Goal: Task Accomplishment & Management: Use online tool/utility

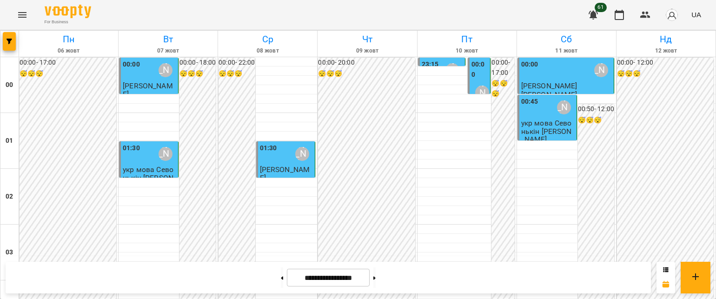
scroll to position [232, 0]
click at [375, 275] on button at bounding box center [374, 277] width 2 height 20
type input "**********"
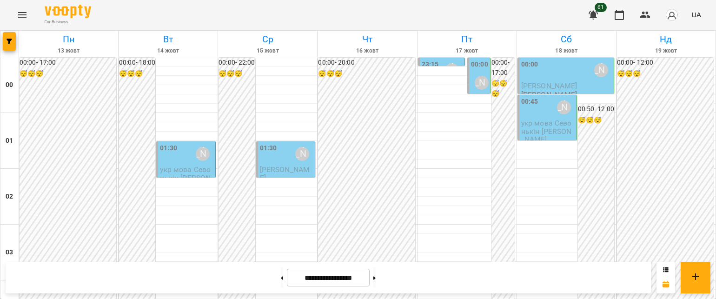
scroll to position [1091, 0]
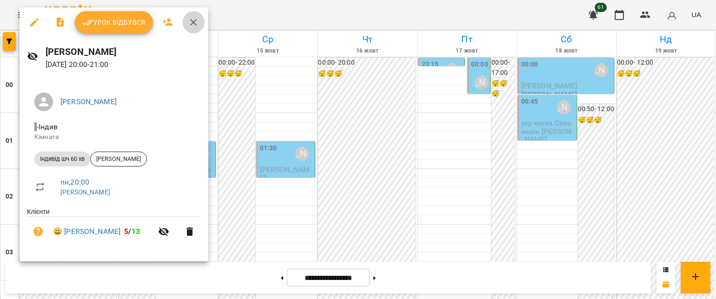
click at [192, 19] on icon "button" at bounding box center [193, 22] width 11 height 11
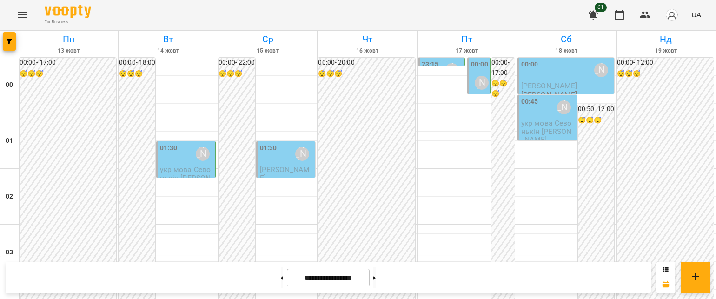
scroll to position [998, 0]
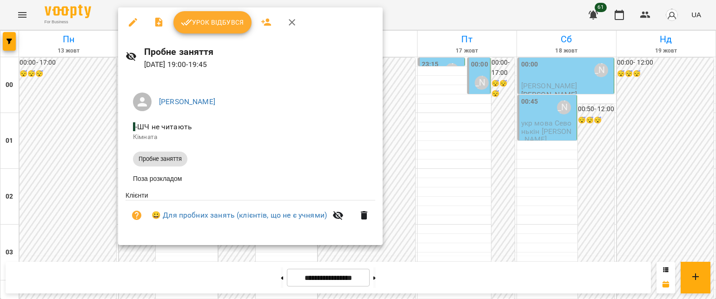
click at [151, 160] on span "Пробне заняття" at bounding box center [160, 159] width 54 height 8
click at [293, 22] on icon "button" at bounding box center [291, 22] width 11 height 11
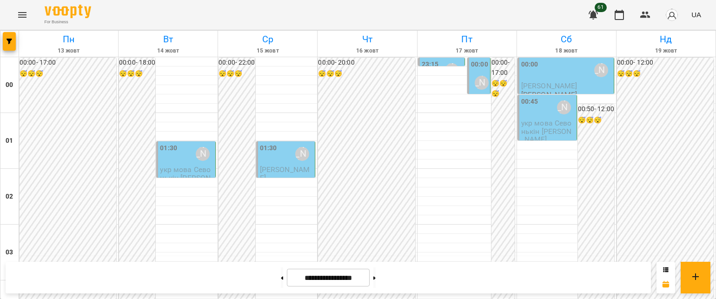
scroll to position [0, 0]
click at [22, 15] on icon "Menu" at bounding box center [22, 14] width 11 height 11
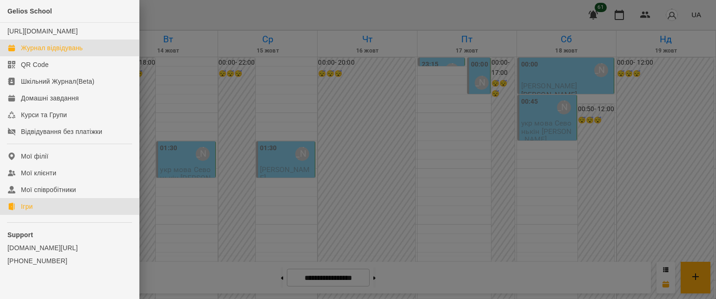
click at [26, 211] on div "Ігри" at bounding box center [27, 206] width 12 height 9
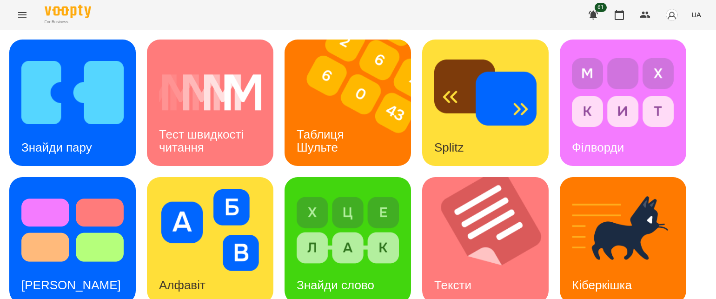
scroll to position [289, 0]
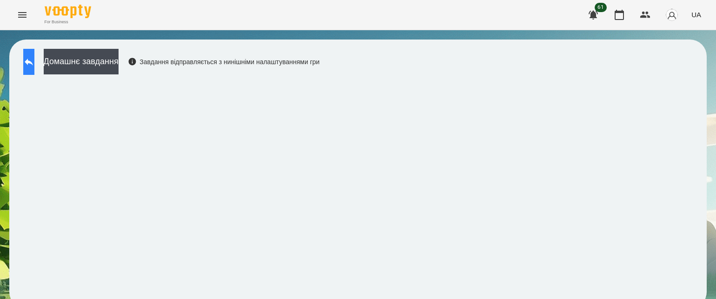
click at [31, 65] on button at bounding box center [28, 62] width 11 height 26
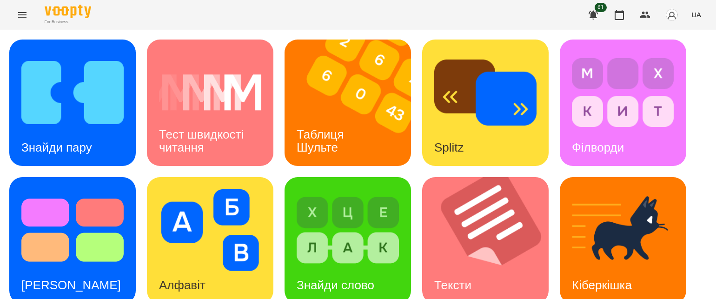
scroll to position [279, 0]
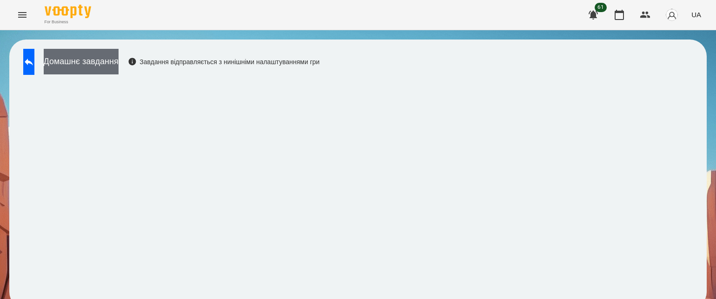
click at [92, 61] on button "Домашнє завдання" at bounding box center [81, 62] width 75 height 26
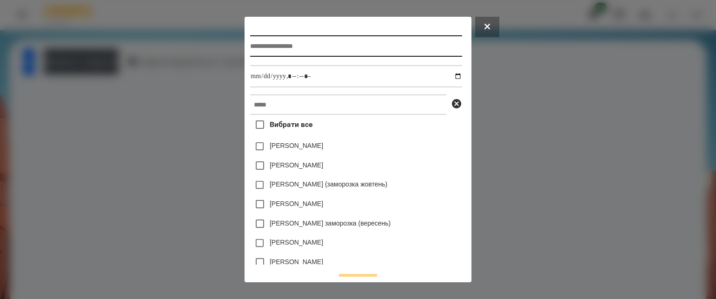
click at [264, 50] on input "text" at bounding box center [355, 45] width 211 height 21
type input "**********"
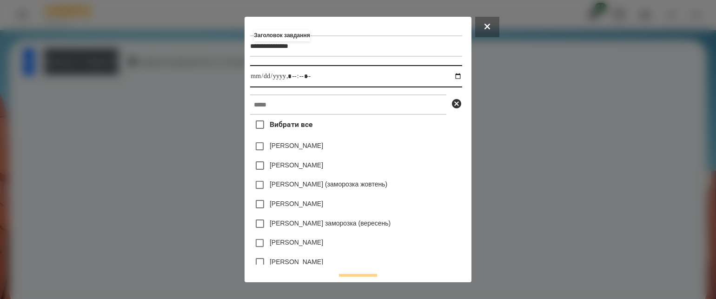
click at [458, 78] on input "datetime-local" at bounding box center [355, 76] width 211 height 22
click at [292, 76] on input "datetime-local" at bounding box center [355, 76] width 211 height 22
type input "**********"
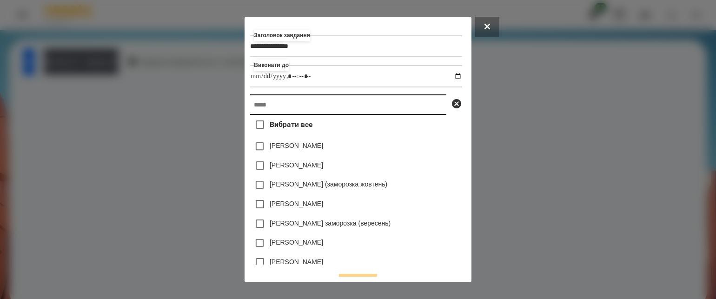
click at [271, 112] on input "text" at bounding box center [348, 104] width 196 height 20
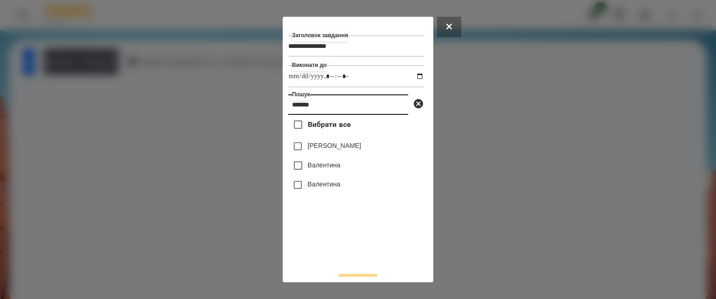
type input "*******"
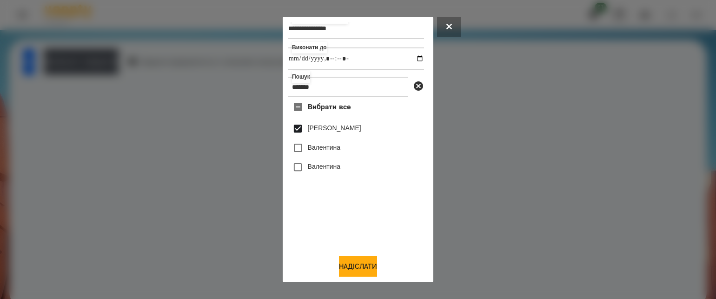
scroll to position [20, 0]
click at [353, 261] on button "Надіслати" at bounding box center [358, 266] width 38 height 20
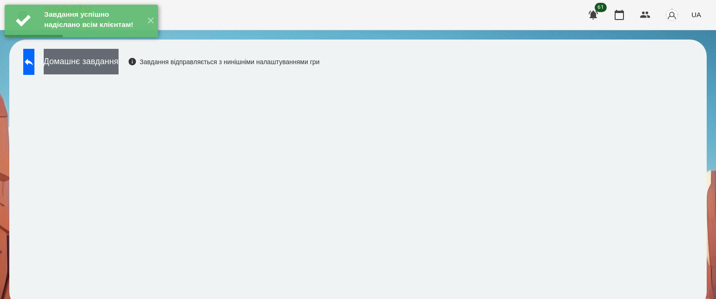
click at [118, 57] on button "Домашнє завдання" at bounding box center [81, 62] width 75 height 26
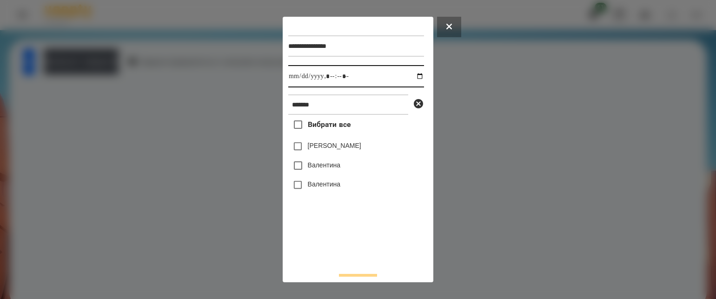
click at [411, 76] on input "datetime-local" at bounding box center [356, 76] width 136 height 22
type input "**********"
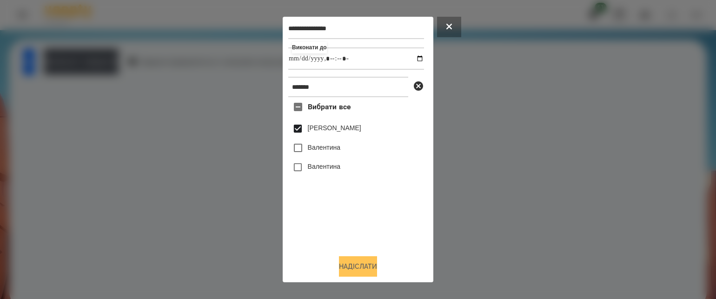
click at [351, 265] on button "Надіслати" at bounding box center [358, 266] width 38 height 20
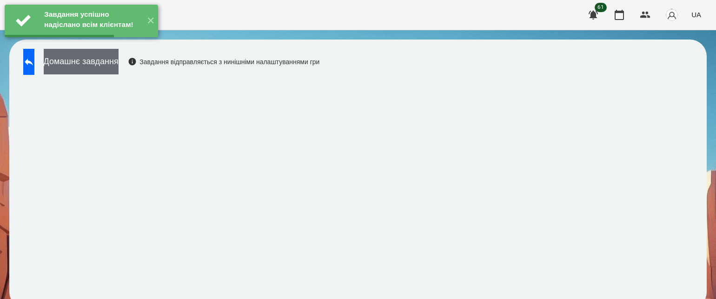
click at [118, 62] on button "Домашнє завдання" at bounding box center [81, 62] width 75 height 26
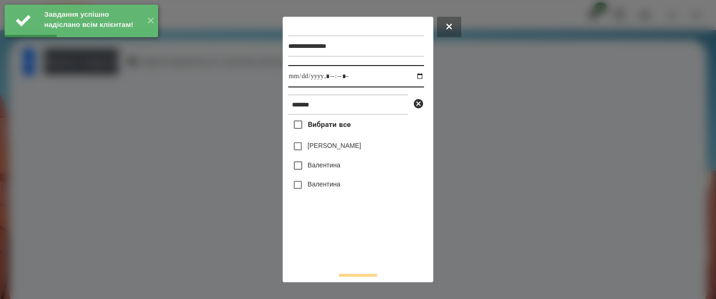
click at [414, 76] on input "datetime-local" at bounding box center [356, 76] width 136 height 22
type input "**********"
drag, startPoint x: 320, startPoint y: 267, endPoint x: 314, endPoint y: 208, distance: 58.8
click at [320, 256] on div "Вибрати все [PERSON_NAME] [PERSON_NAME] [PERSON_NAME]" at bounding box center [356, 190] width 136 height 150
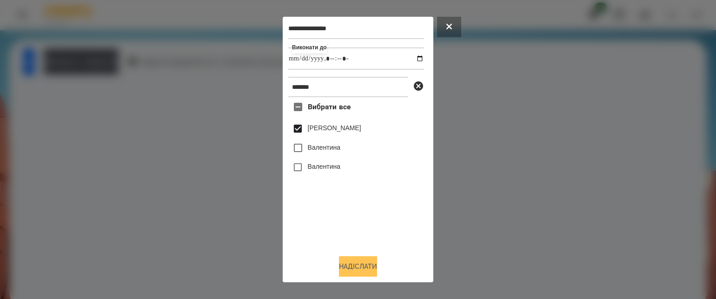
click at [348, 258] on button "Надіслати" at bounding box center [358, 266] width 38 height 20
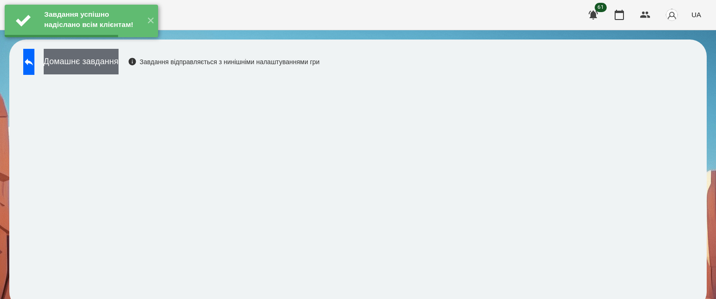
click at [118, 59] on button "Домашнє завдання" at bounding box center [81, 62] width 75 height 26
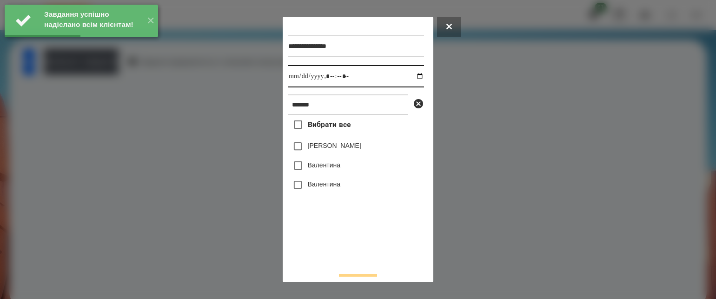
click at [409, 74] on input "datetime-local" at bounding box center [356, 76] width 136 height 22
type input "**********"
drag, startPoint x: 327, startPoint y: 229, endPoint x: 317, endPoint y: 210, distance: 21.2
click at [327, 229] on div "Вибрати все [PERSON_NAME] [PERSON_NAME] [PERSON_NAME]" at bounding box center [356, 190] width 136 height 150
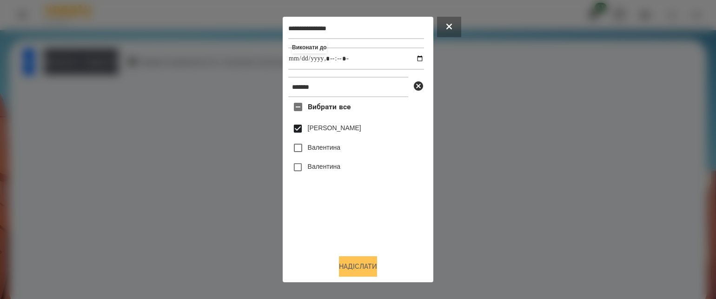
click at [353, 260] on button "Надіслати" at bounding box center [358, 266] width 38 height 20
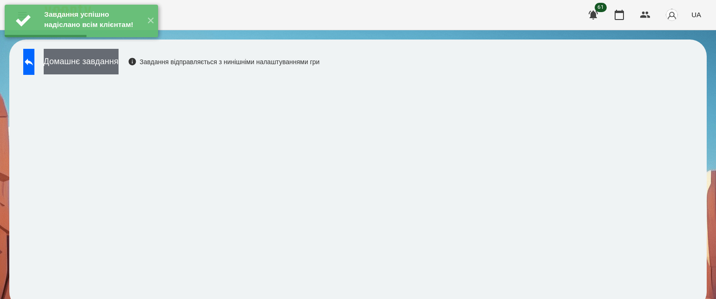
click at [118, 67] on button "Домашнє завдання" at bounding box center [81, 62] width 75 height 26
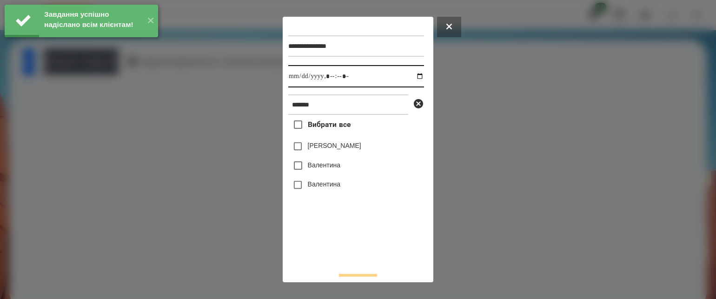
click at [414, 77] on input "datetime-local" at bounding box center [356, 76] width 136 height 22
type input "**********"
drag, startPoint x: 343, startPoint y: 232, endPoint x: 340, endPoint y: 226, distance: 6.9
click at [343, 233] on div "Вибрати все [PERSON_NAME] [PERSON_NAME] [PERSON_NAME]" at bounding box center [356, 190] width 136 height 150
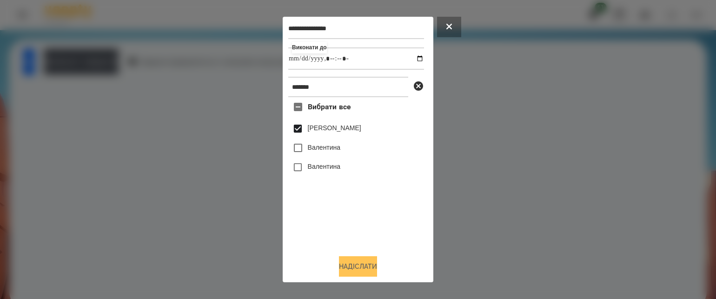
click at [353, 271] on button "Надіслати" at bounding box center [358, 266] width 38 height 20
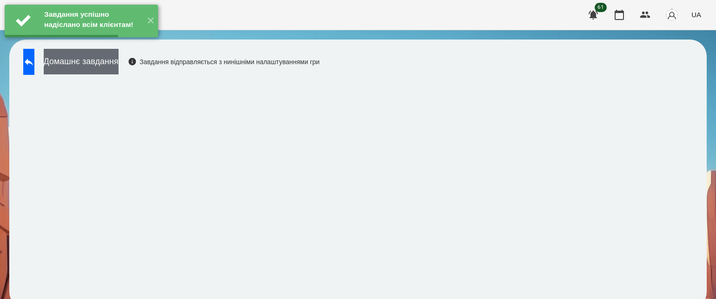
click at [118, 64] on button "Домашнє завдання" at bounding box center [81, 62] width 75 height 26
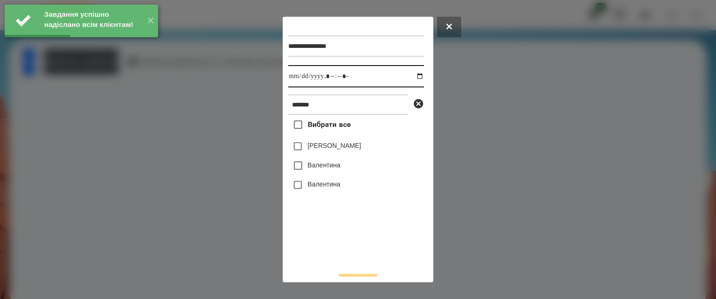
click at [414, 74] on input "datetime-local" at bounding box center [356, 76] width 136 height 22
type input "**********"
click at [351, 246] on div "Вибрати все [PERSON_NAME] [PERSON_NAME] [PERSON_NAME]" at bounding box center [356, 190] width 136 height 150
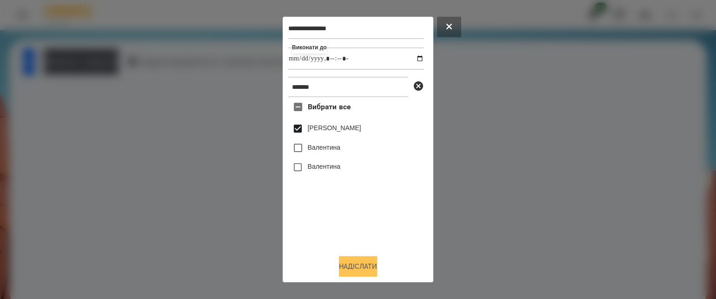
click at [357, 269] on button "Надіслати" at bounding box center [358, 266] width 38 height 20
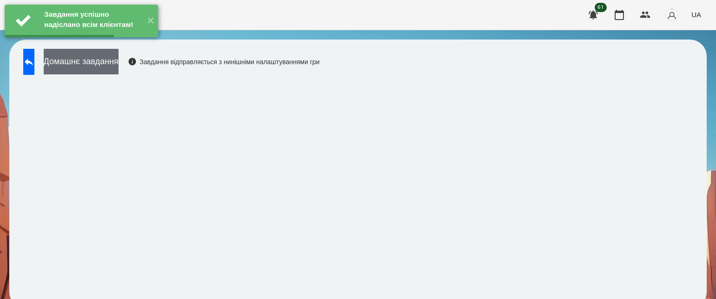
click at [118, 66] on button "Домашнє завдання" at bounding box center [81, 62] width 75 height 26
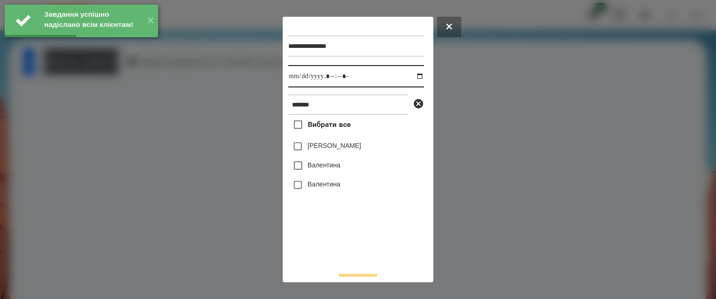
click at [413, 78] on input "datetime-local" at bounding box center [356, 76] width 136 height 22
type input "**********"
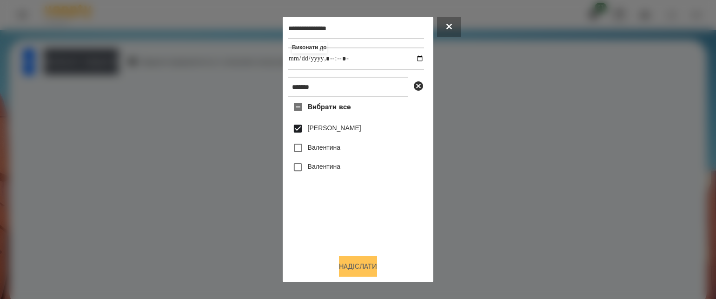
click at [371, 263] on button "Надіслати" at bounding box center [358, 266] width 38 height 20
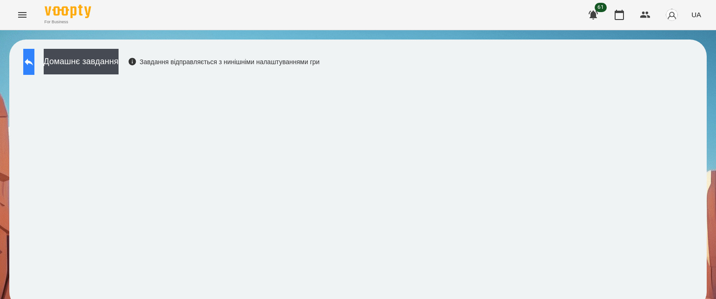
click at [34, 65] on icon at bounding box center [28, 61] width 11 height 11
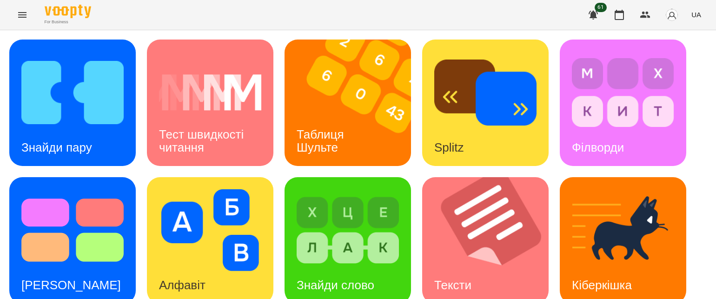
click at [19, 13] on icon "Menu" at bounding box center [22, 14] width 11 height 11
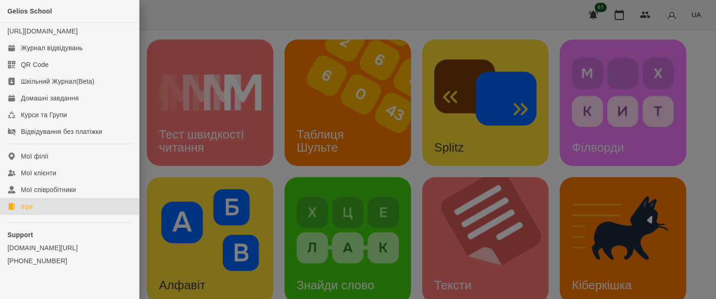
click at [273, 87] on div at bounding box center [358, 149] width 716 height 299
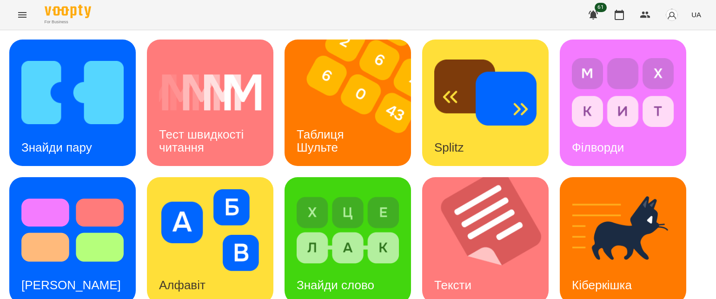
scroll to position [232, 0]
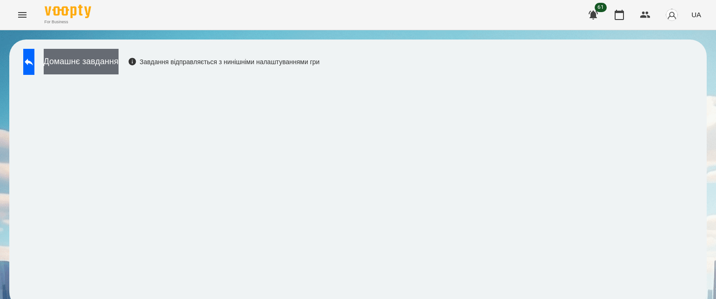
click at [118, 65] on button "Домашнє завдання" at bounding box center [81, 62] width 75 height 26
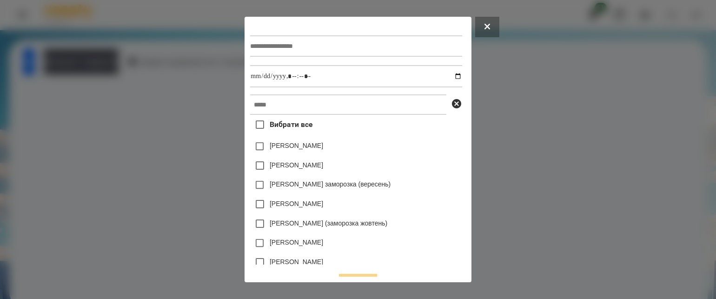
click at [490, 27] on icon at bounding box center [487, 27] width 6 height 6
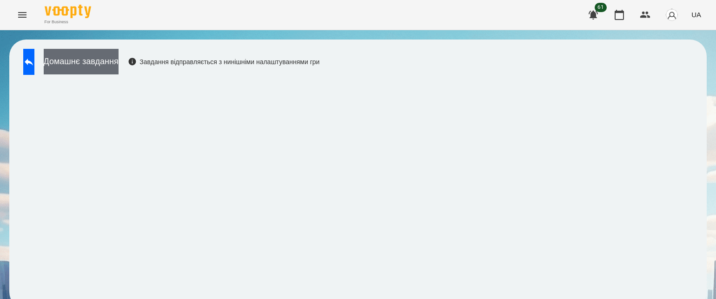
click at [118, 66] on button "Домашнє завдання" at bounding box center [81, 62] width 75 height 26
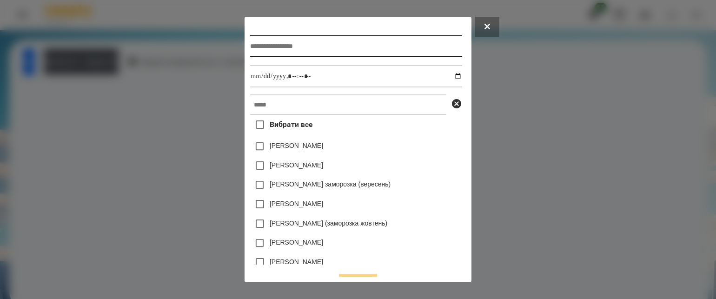
click at [301, 46] on input "text" at bounding box center [355, 45] width 211 height 21
click at [250, 46] on input "**********" at bounding box center [355, 45] width 211 height 21
type input "**********"
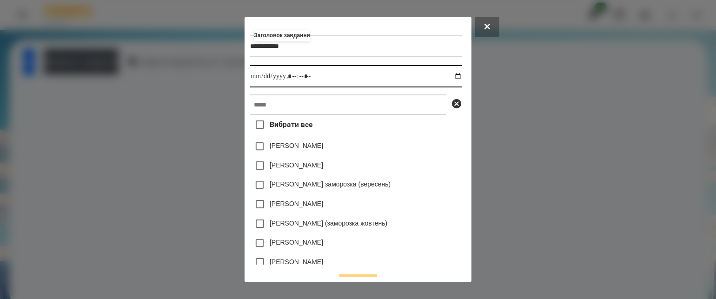
click at [458, 77] on input "datetime-local" at bounding box center [355, 76] width 211 height 22
click at [291, 76] on input "datetime-local" at bounding box center [355, 76] width 211 height 22
type input "**********"
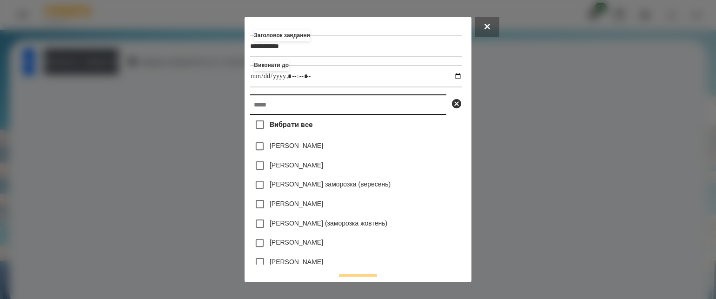
click at [303, 98] on input "text" at bounding box center [348, 104] width 196 height 20
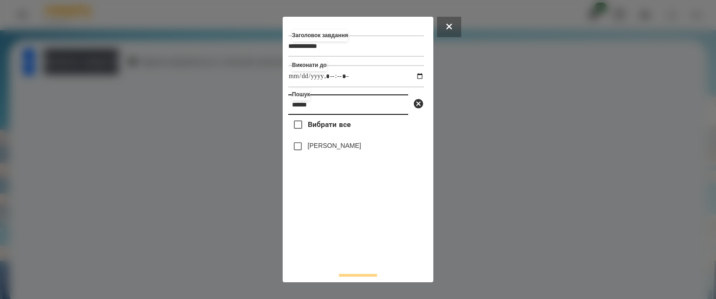
type input "******"
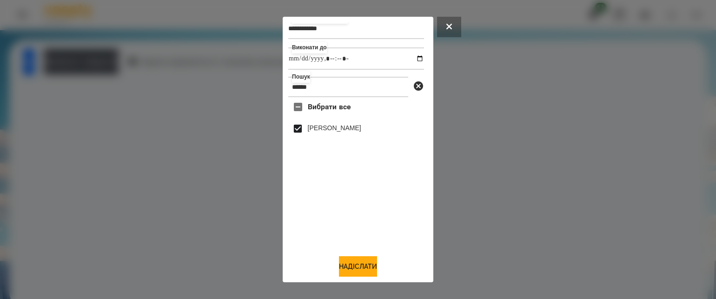
scroll to position [20, 0]
click at [361, 265] on button "Надіслати" at bounding box center [358, 266] width 38 height 20
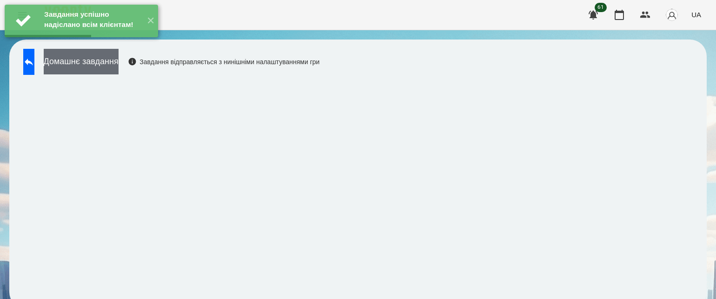
click at [118, 70] on button "Домашнє завдання" at bounding box center [81, 62] width 75 height 26
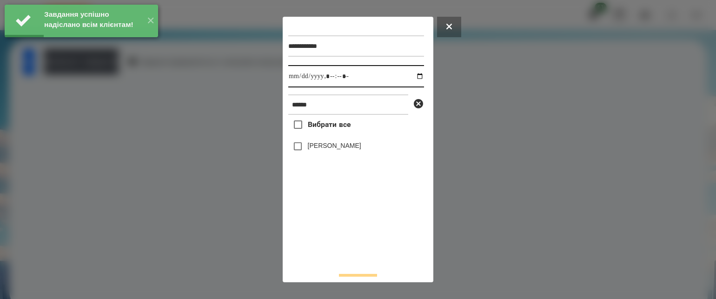
click at [413, 78] on input "datetime-local" at bounding box center [356, 76] width 136 height 22
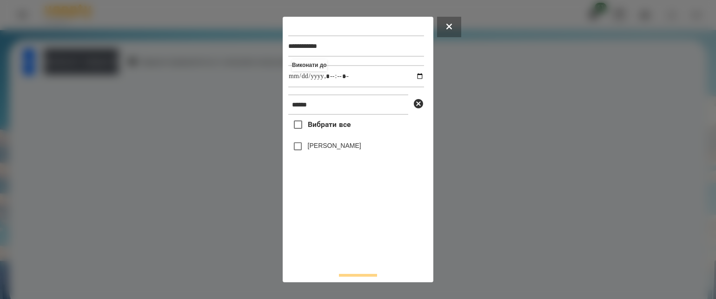
type input "**********"
drag, startPoint x: 326, startPoint y: 235, endPoint x: 314, endPoint y: 213, distance: 25.0
click at [327, 234] on div "Вибрати все [PERSON_NAME]" at bounding box center [356, 190] width 136 height 150
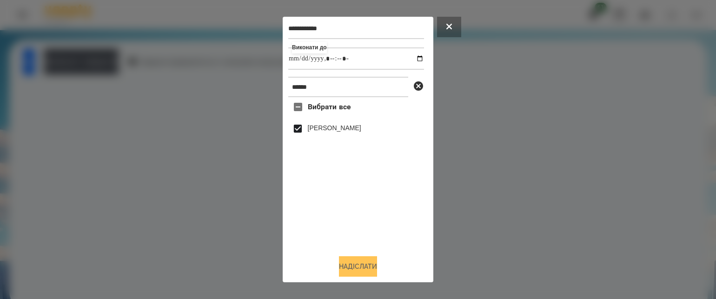
click at [369, 263] on button "Надіслати" at bounding box center [358, 266] width 38 height 20
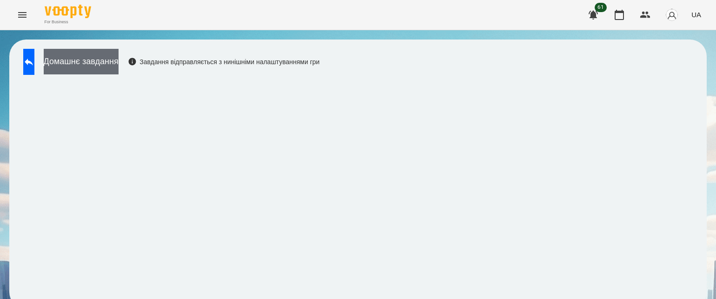
click at [118, 65] on button "Домашнє завдання" at bounding box center [81, 62] width 75 height 26
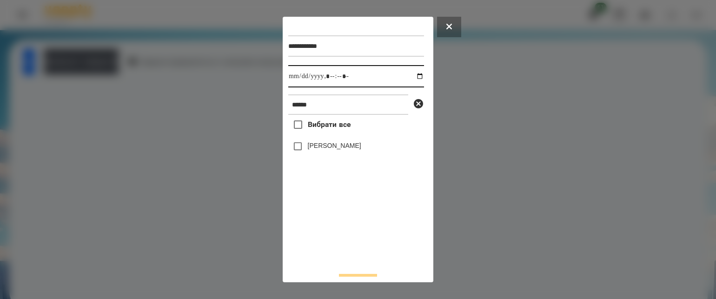
click at [409, 76] on input "datetime-local" at bounding box center [356, 76] width 136 height 22
type input "**********"
click at [346, 236] on div "Вибрати все [PERSON_NAME]" at bounding box center [356, 190] width 136 height 150
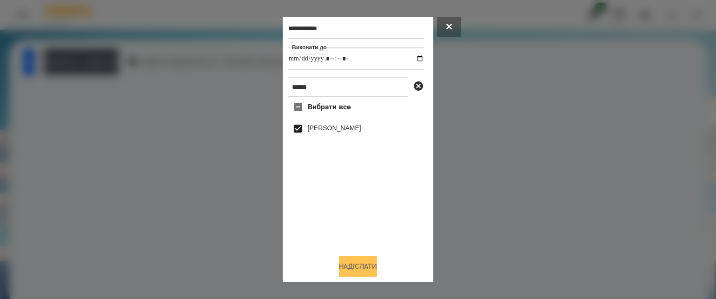
drag, startPoint x: 370, startPoint y: 270, endPoint x: 372, endPoint y: 264, distance: 6.5
click at [372, 270] on button "Надіслати" at bounding box center [358, 266] width 38 height 20
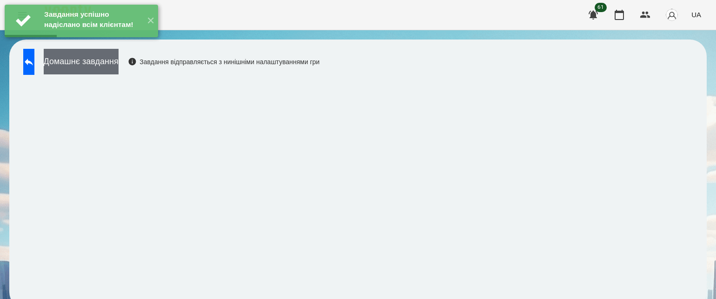
click at [113, 64] on button "Домашнє завдання" at bounding box center [81, 62] width 75 height 26
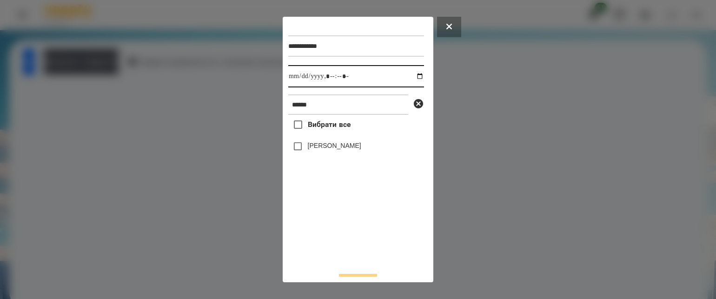
click at [411, 74] on input "datetime-local" at bounding box center [356, 76] width 136 height 22
type input "**********"
drag, startPoint x: 353, startPoint y: 254, endPoint x: 349, endPoint y: 223, distance: 31.4
click at [353, 244] on div "Вибрати все [PERSON_NAME]" at bounding box center [356, 190] width 136 height 150
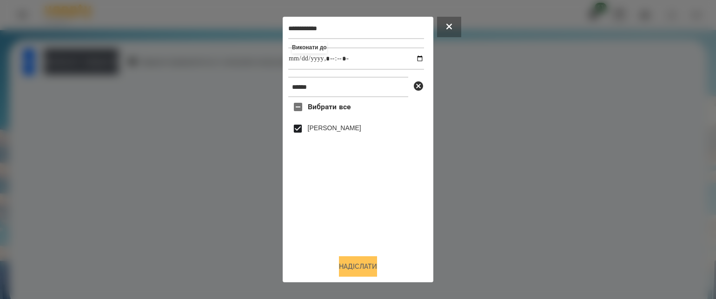
click at [359, 266] on button "Надіслати" at bounding box center [358, 266] width 38 height 20
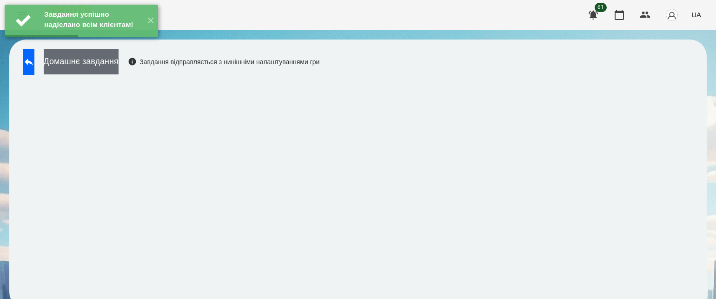
click at [118, 62] on button "Домашнє завдання" at bounding box center [81, 62] width 75 height 26
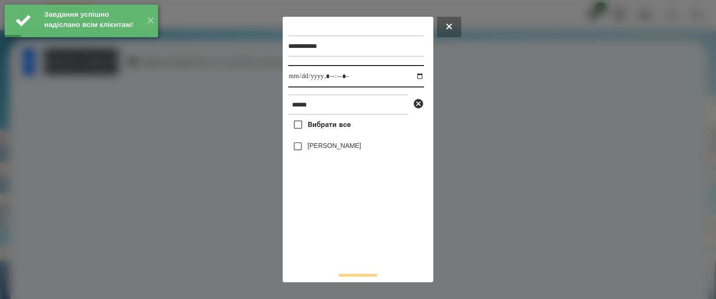
click at [411, 78] on input "datetime-local" at bounding box center [356, 76] width 136 height 22
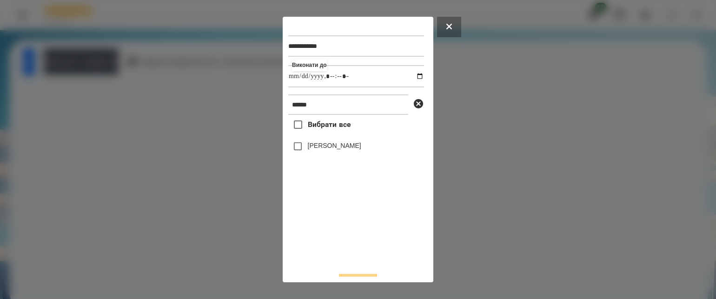
type input "**********"
drag, startPoint x: 349, startPoint y: 248, endPoint x: 319, endPoint y: 182, distance: 72.1
click at [349, 242] on div "Вибрати все [PERSON_NAME]" at bounding box center [356, 190] width 136 height 150
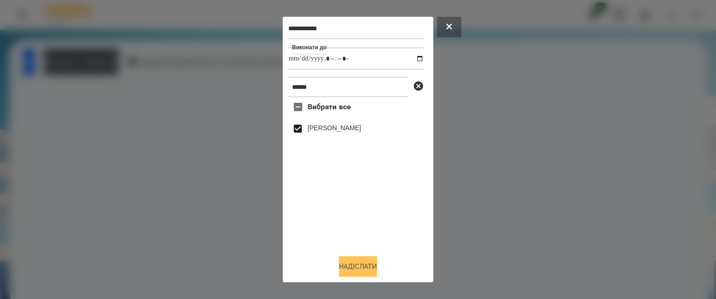
click at [372, 262] on button "Надіслати" at bounding box center [358, 266] width 38 height 20
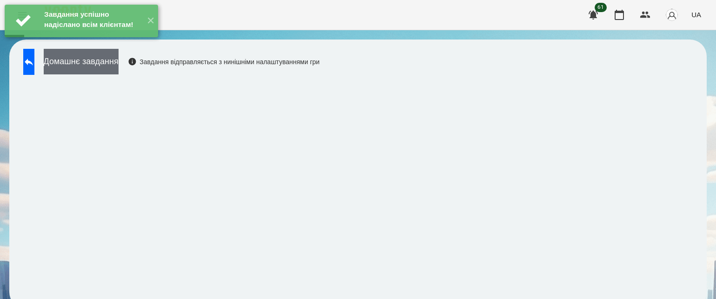
click at [118, 65] on button "Домашнє завдання" at bounding box center [81, 62] width 75 height 26
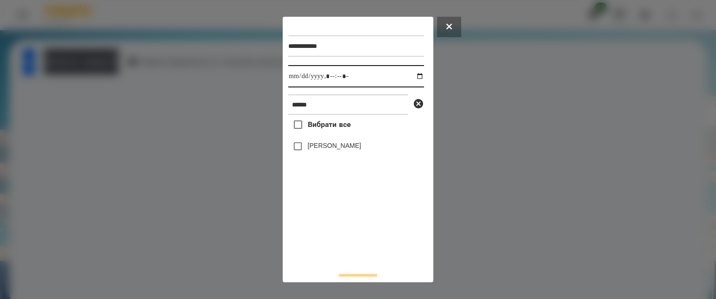
click at [409, 76] on input "datetime-local" at bounding box center [356, 76] width 136 height 22
type input "**********"
drag, startPoint x: 306, startPoint y: 263, endPoint x: 321, endPoint y: 243, distance: 24.5
click at [306, 262] on div "Вибрати все [PERSON_NAME]" at bounding box center [356, 190] width 136 height 150
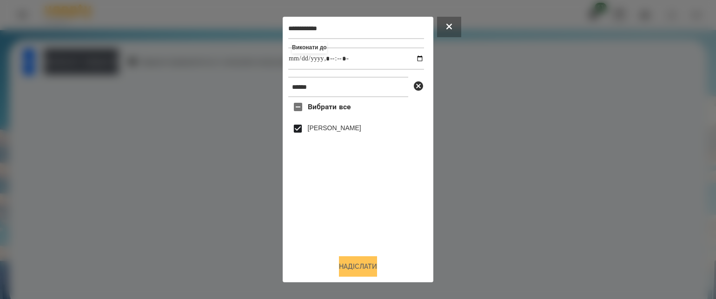
click at [357, 263] on button "Надіслати" at bounding box center [358, 266] width 38 height 20
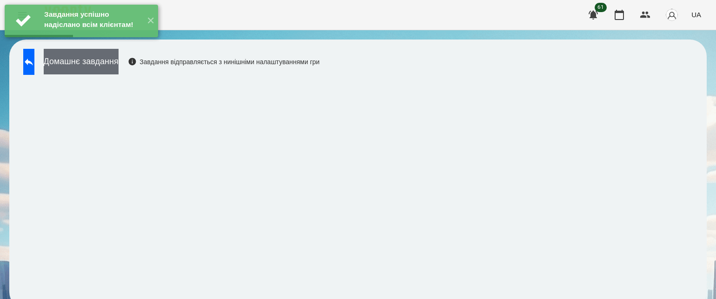
click at [118, 67] on button "Домашнє завдання" at bounding box center [81, 62] width 75 height 26
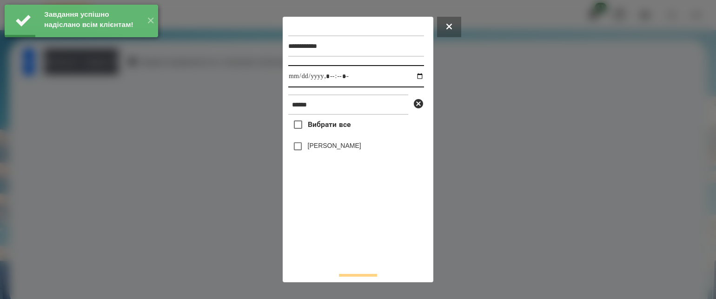
click at [413, 78] on input "datetime-local" at bounding box center [356, 76] width 136 height 22
type input "**********"
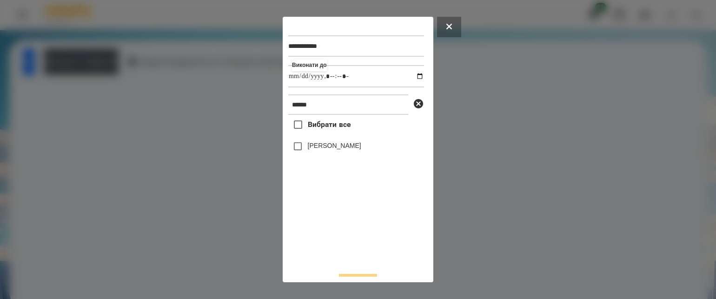
drag, startPoint x: 359, startPoint y: 239, endPoint x: 357, endPoint y: 234, distance: 5.9
click at [358, 236] on div "Вибрати все [PERSON_NAME]" at bounding box center [356, 190] width 136 height 150
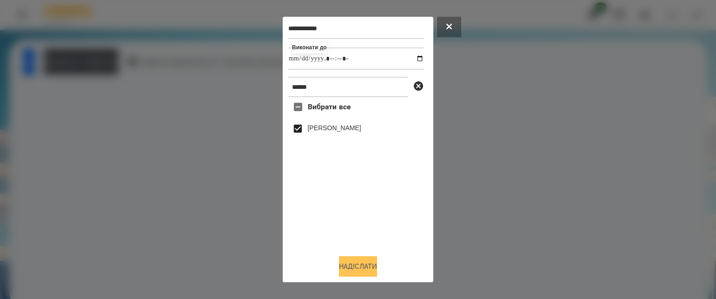
click at [358, 263] on button "Надіслати" at bounding box center [358, 266] width 38 height 20
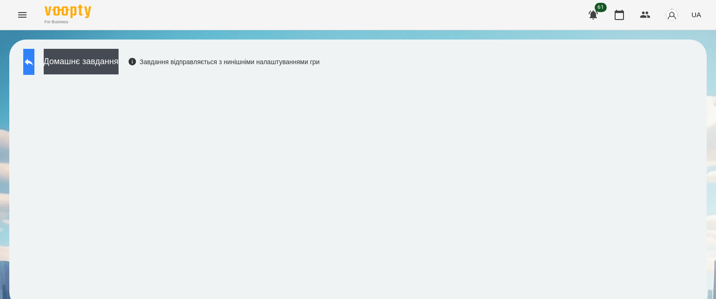
click at [34, 64] on icon at bounding box center [28, 61] width 11 height 11
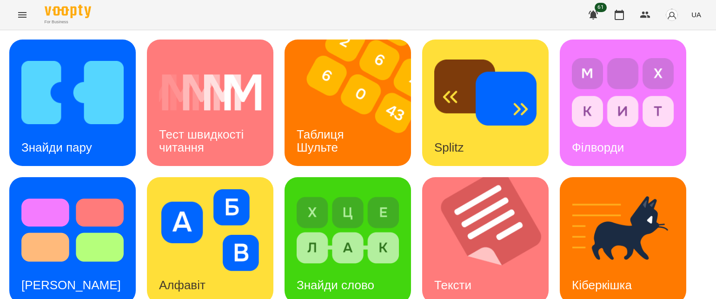
scroll to position [186, 0]
click at [478, 267] on div "Тексти" at bounding box center [452, 285] width 61 height 37
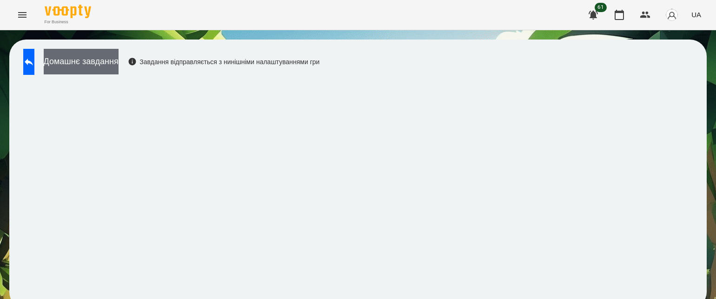
click at [98, 57] on button "Домашнє завдання" at bounding box center [81, 62] width 75 height 26
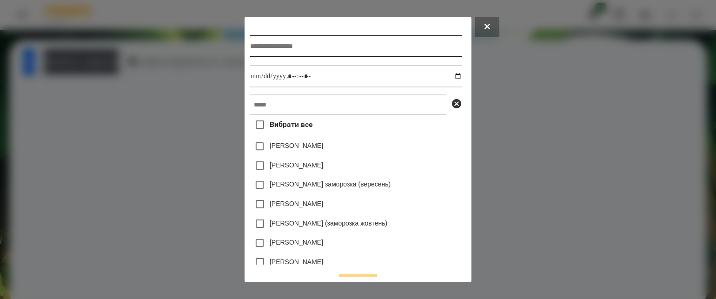
click at [415, 53] on input "text" at bounding box center [355, 45] width 211 height 21
type input "******"
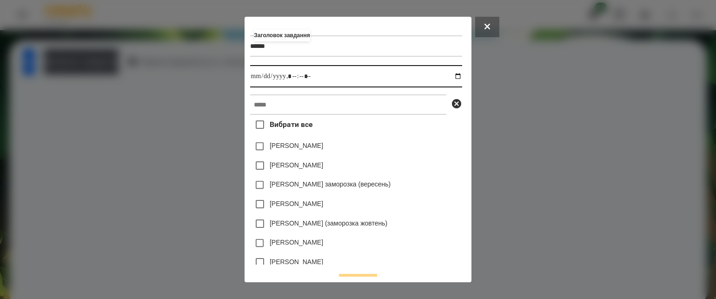
click at [461, 79] on input "datetime-local" at bounding box center [355, 76] width 211 height 22
drag, startPoint x: 290, startPoint y: 79, endPoint x: 301, endPoint y: 74, distance: 11.5
click at [291, 79] on input "datetime-local" at bounding box center [355, 76] width 211 height 22
type input "**********"
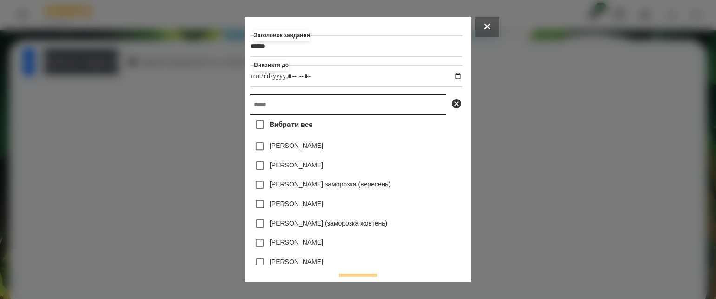
click at [284, 115] on input "text" at bounding box center [348, 104] width 196 height 20
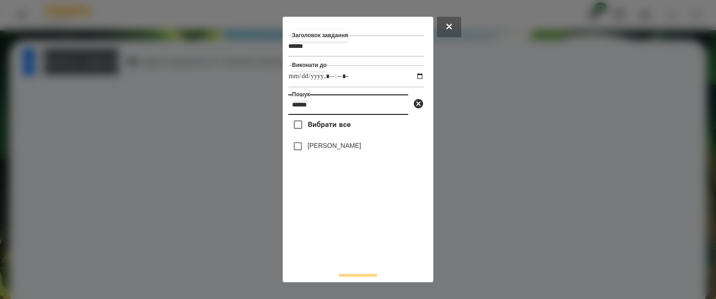
type input "******"
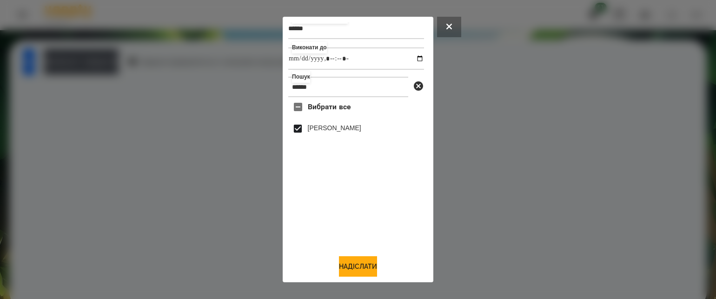
scroll to position [20, 0]
click at [368, 265] on button "Надіслати" at bounding box center [358, 266] width 38 height 20
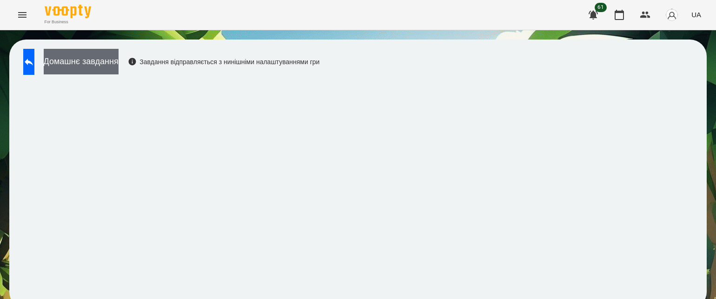
click at [118, 64] on button "Домашнє завдання" at bounding box center [81, 62] width 75 height 26
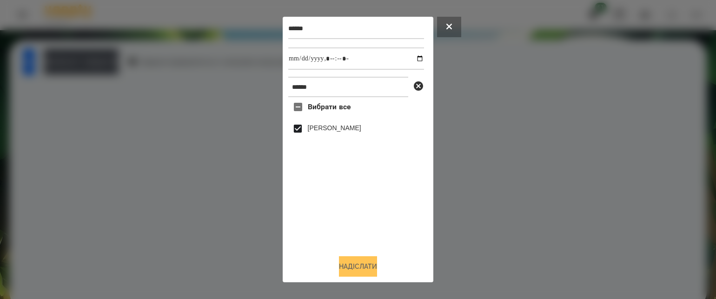
click at [339, 270] on button "Надіслати" at bounding box center [358, 266] width 38 height 20
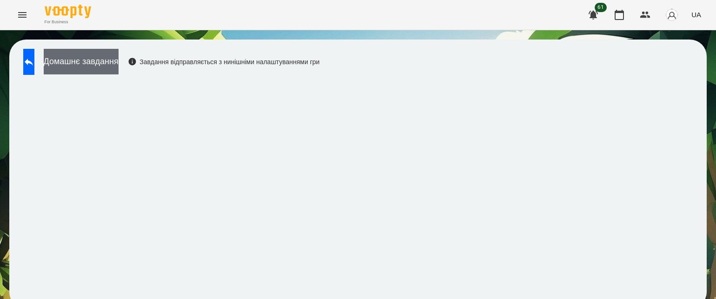
click at [110, 72] on button "Домашнє завдання" at bounding box center [81, 62] width 75 height 26
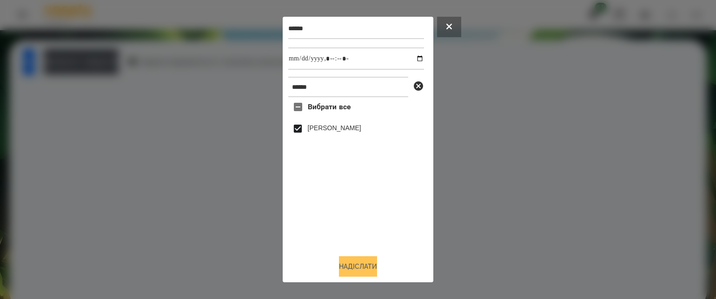
click at [361, 266] on button "Надіслати" at bounding box center [358, 266] width 38 height 20
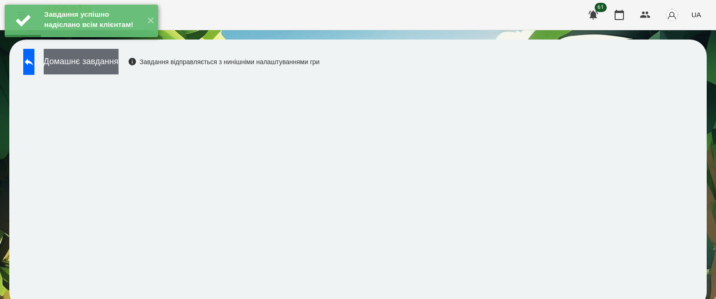
click at [118, 66] on button "Домашнє завдання" at bounding box center [81, 62] width 75 height 26
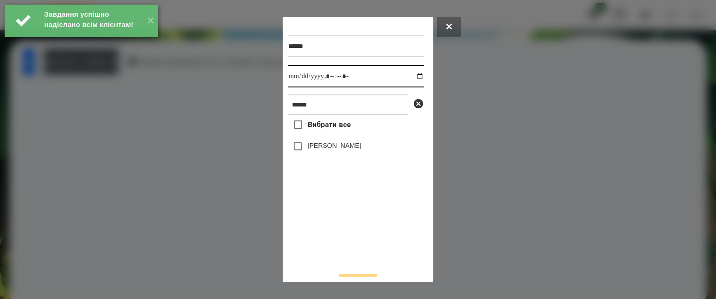
click at [407, 78] on input "datetime-local" at bounding box center [356, 76] width 136 height 22
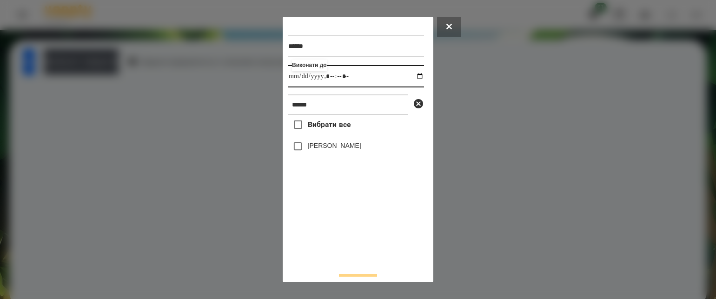
type input "**********"
drag, startPoint x: 320, startPoint y: 267, endPoint x: 321, endPoint y: 193, distance: 73.9
click at [321, 261] on div "Вибрати все [PERSON_NAME]" at bounding box center [356, 190] width 136 height 150
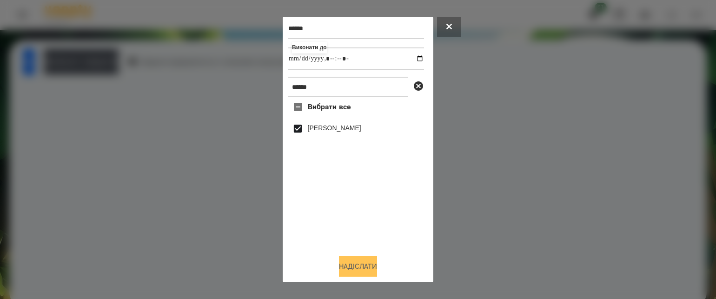
click at [354, 267] on button "Надіслати" at bounding box center [358, 266] width 38 height 20
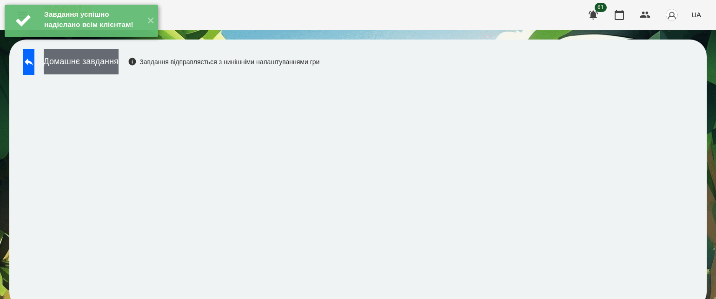
click at [118, 62] on button "Домашнє завдання" at bounding box center [81, 62] width 75 height 26
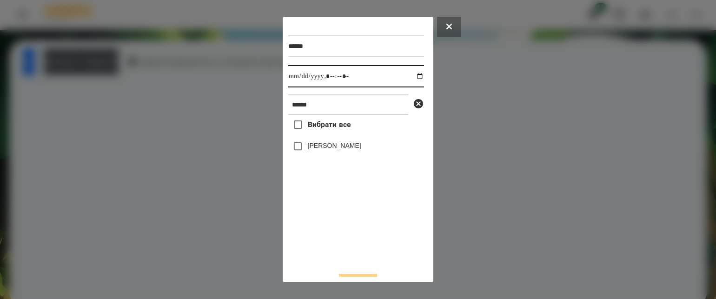
click at [410, 78] on input "datetime-local" at bounding box center [356, 76] width 136 height 22
click at [352, 241] on div "Вибрати все [PERSON_NAME]" at bounding box center [356, 190] width 136 height 150
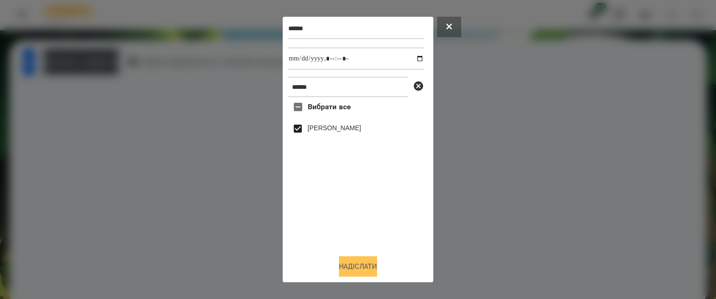
click at [350, 266] on button "Надіслати" at bounding box center [358, 266] width 38 height 20
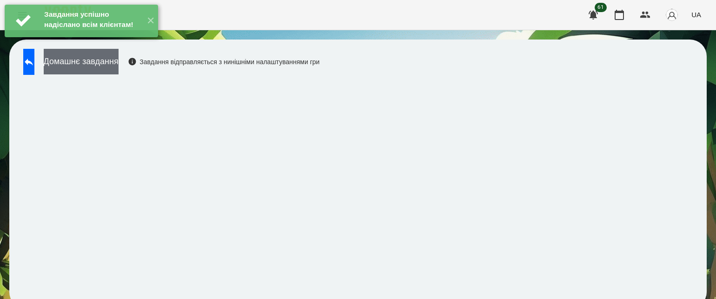
click at [118, 68] on button "Домашнє завдання" at bounding box center [81, 62] width 75 height 26
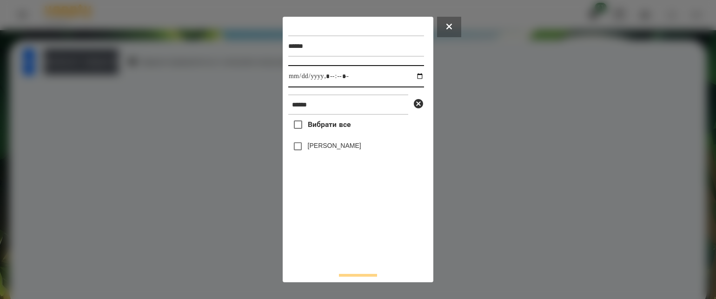
click at [410, 78] on input "datetime-local" at bounding box center [356, 76] width 136 height 22
type input "**********"
click at [323, 249] on div "Вибрати все [PERSON_NAME]" at bounding box center [356, 190] width 136 height 150
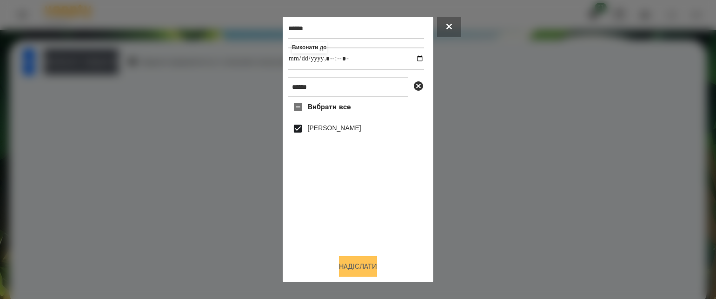
click at [373, 265] on button "Надіслати" at bounding box center [358, 266] width 38 height 20
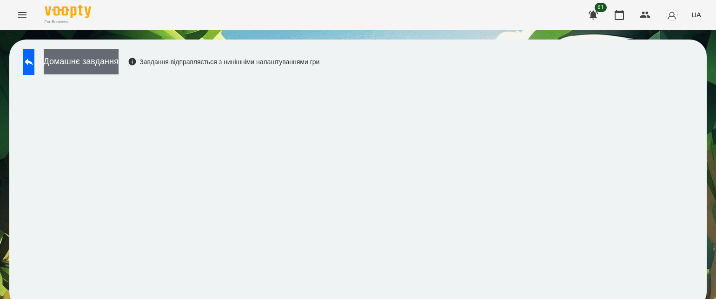
click at [118, 60] on button "Домашнє завдання" at bounding box center [81, 62] width 75 height 26
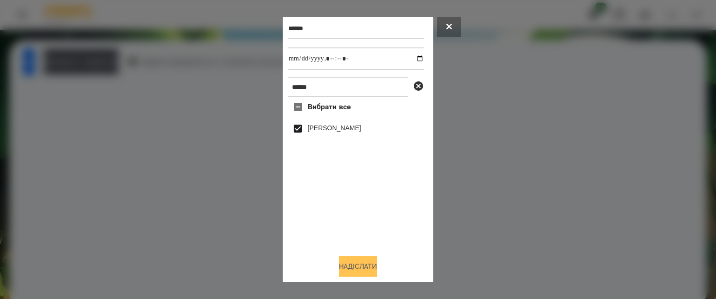
click at [362, 265] on button "Надіслати" at bounding box center [358, 266] width 38 height 20
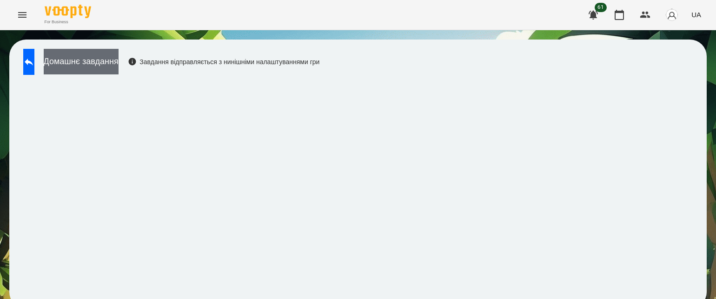
click at [104, 56] on button "Домашнє завдання" at bounding box center [81, 62] width 75 height 26
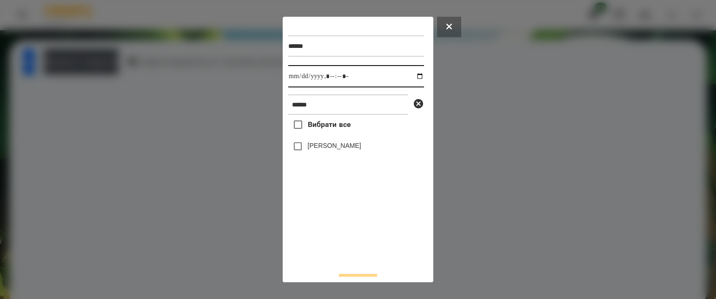
click at [413, 74] on input "datetime-local" at bounding box center [356, 76] width 136 height 22
type input "**********"
drag, startPoint x: 342, startPoint y: 240, endPoint x: 327, endPoint y: 197, distance: 45.7
click at [341, 231] on div "Вибрати все [PERSON_NAME]" at bounding box center [356, 190] width 136 height 150
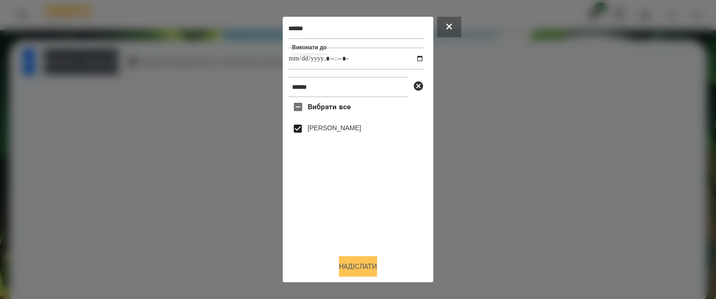
click at [361, 263] on button "Надіслати" at bounding box center [358, 266] width 38 height 20
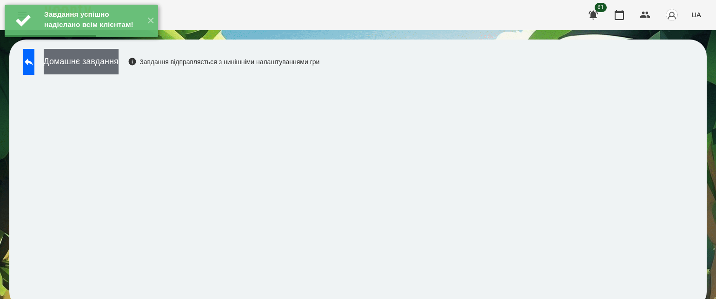
click at [112, 61] on button "Домашнє завдання" at bounding box center [81, 62] width 75 height 26
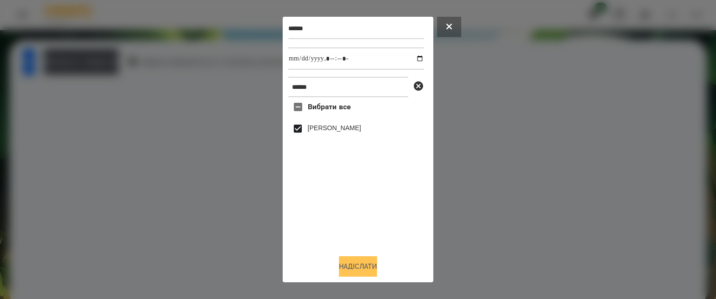
click at [371, 267] on button "Надіслати" at bounding box center [358, 266] width 38 height 20
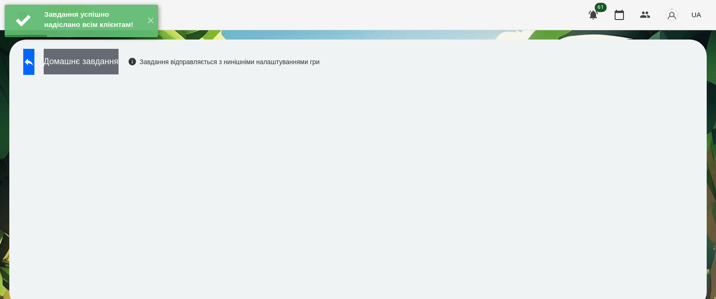
click at [118, 59] on button "Домашнє завдання" at bounding box center [81, 62] width 75 height 26
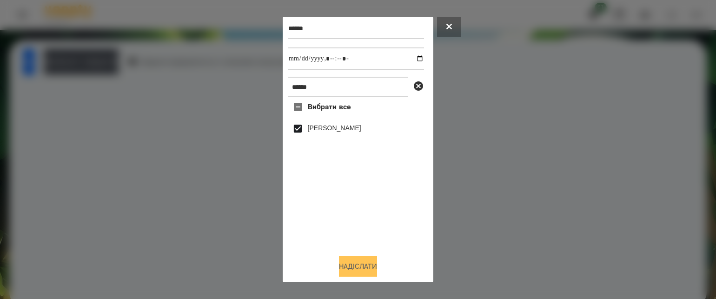
click at [355, 265] on button "Надіслати" at bounding box center [358, 266] width 38 height 20
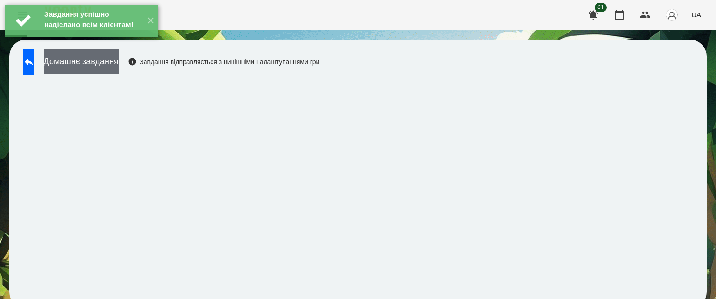
click at [118, 72] on button "Домашнє завдання" at bounding box center [81, 62] width 75 height 26
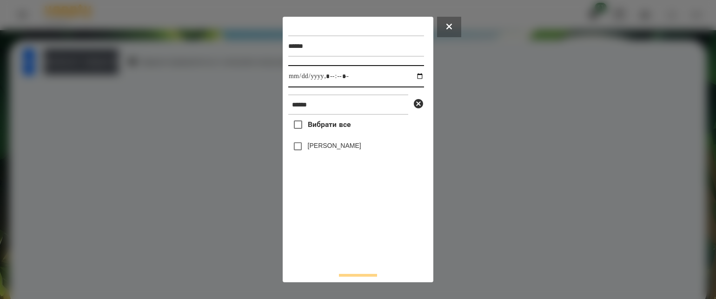
click at [411, 81] on input "datetime-local" at bounding box center [356, 76] width 136 height 22
type input "**********"
click at [305, 236] on div "Вибрати все [PERSON_NAME]" at bounding box center [356, 190] width 136 height 150
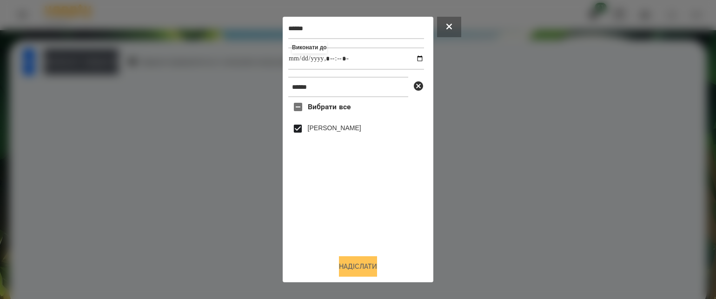
click at [355, 267] on button "Надіслати" at bounding box center [358, 266] width 38 height 20
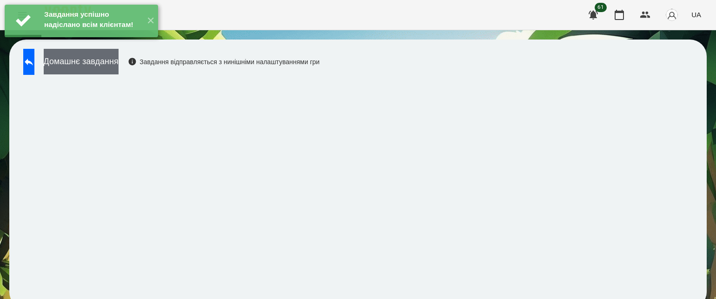
click at [118, 62] on button "Домашнє завдання" at bounding box center [81, 62] width 75 height 26
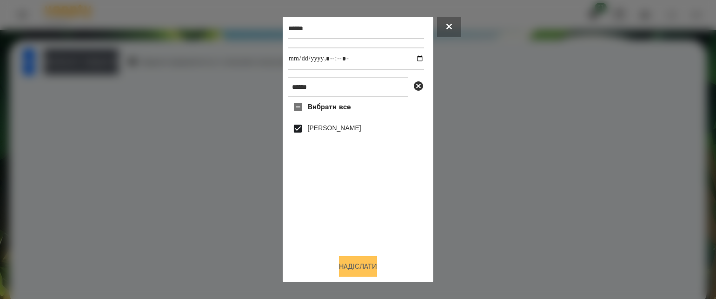
click at [369, 264] on button "Надіслати" at bounding box center [358, 266] width 38 height 20
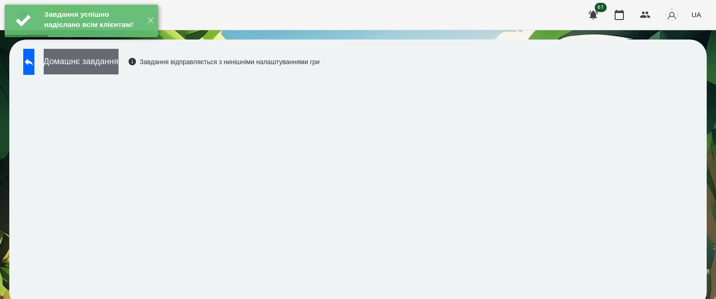
click at [118, 61] on button "Домашнє завдання" at bounding box center [81, 62] width 75 height 26
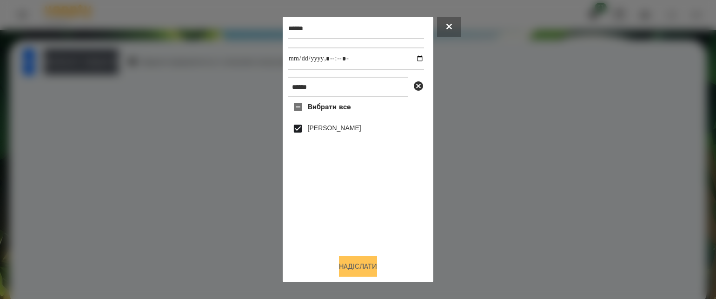
click at [367, 265] on button "Надіслати" at bounding box center [358, 266] width 38 height 20
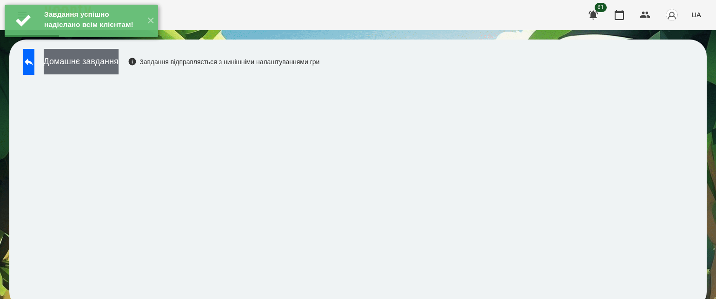
click at [118, 66] on button "Домашнє завдання" at bounding box center [81, 62] width 75 height 26
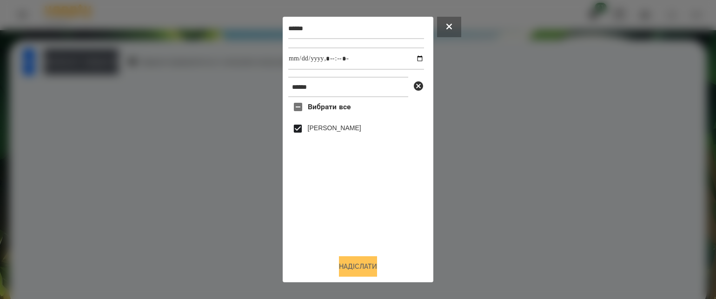
click at [375, 264] on button "Надіслати" at bounding box center [358, 266] width 38 height 20
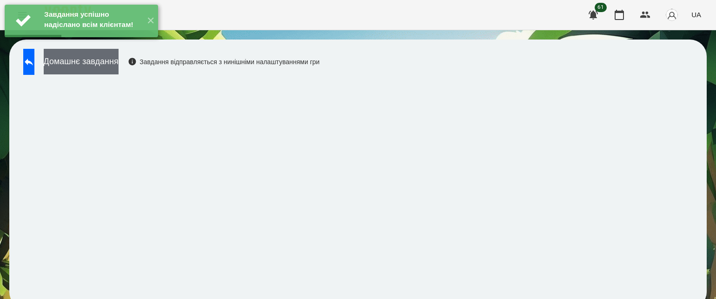
click at [118, 72] on button "Домашнє завдання" at bounding box center [81, 62] width 75 height 26
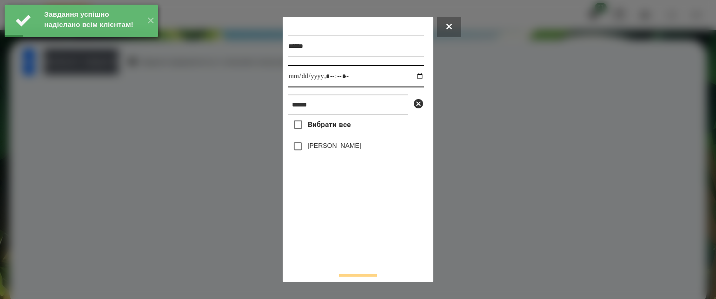
click at [411, 78] on input "datetime-local" at bounding box center [356, 76] width 136 height 22
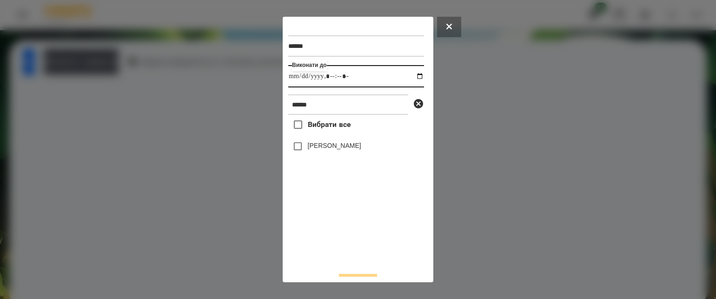
type input "**********"
drag, startPoint x: 361, startPoint y: 243, endPoint x: 355, endPoint y: 218, distance: 26.4
click at [361, 239] on div "Вибрати все [PERSON_NAME]" at bounding box center [356, 190] width 136 height 150
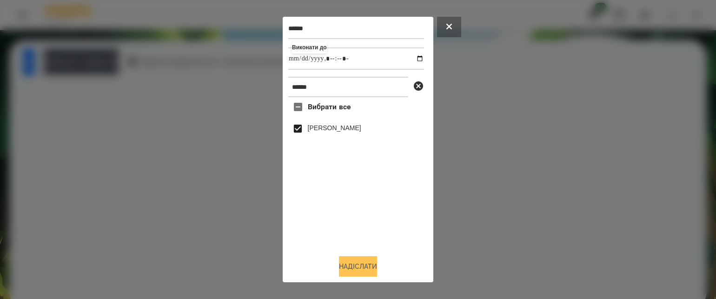
click at [363, 262] on button "Надіслати" at bounding box center [358, 266] width 38 height 20
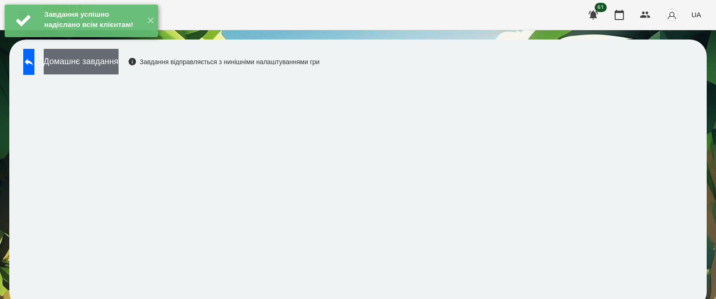
click at [89, 62] on button "Домашнє завдання" at bounding box center [81, 62] width 75 height 26
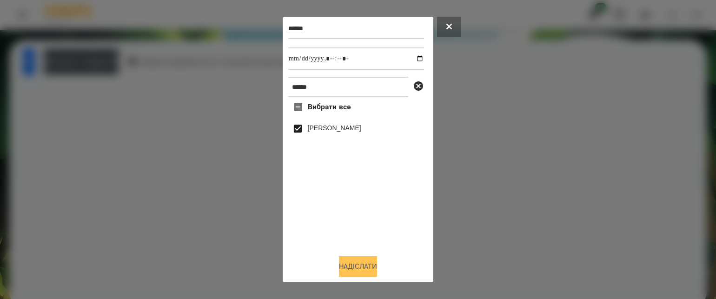
click at [341, 256] on button "Надіслати" at bounding box center [358, 266] width 38 height 20
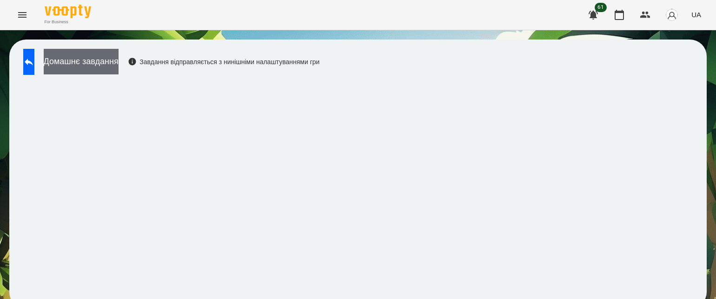
click at [118, 63] on button "Домашнє завдання" at bounding box center [81, 62] width 75 height 26
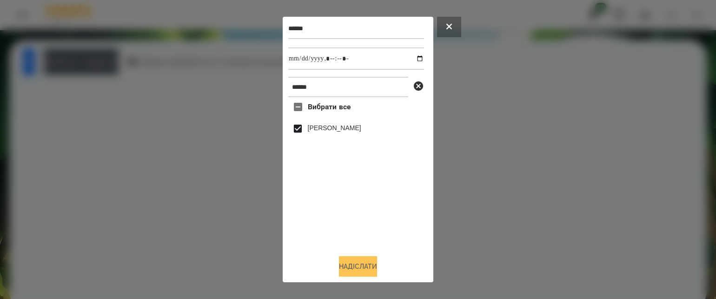
click at [368, 267] on button "Надіслати" at bounding box center [358, 266] width 38 height 20
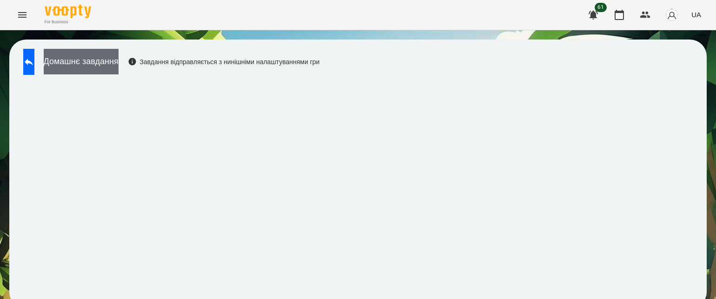
click at [118, 66] on button "Домашнє завдання" at bounding box center [81, 62] width 75 height 26
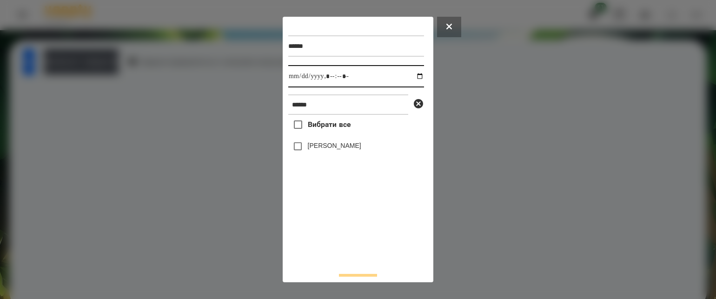
click at [413, 80] on input "datetime-local" at bounding box center [356, 76] width 136 height 22
type input "**********"
drag, startPoint x: 358, startPoint y: 240, endPoint x: 320, endPoint y: 190, distance: 63.1
click at [352, 230] on div "Вибрати все [PERSON_NAME]" at bounding box center [356, 190] width 136 height 150
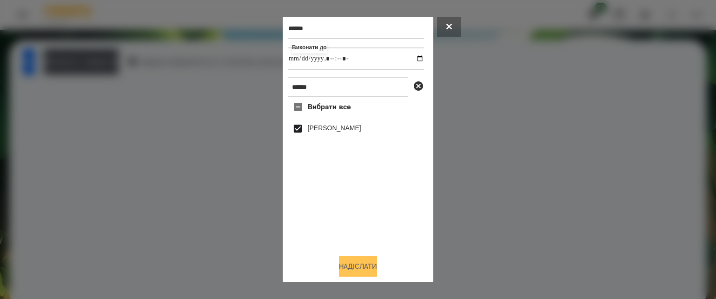
click at [361, 262] on button "Надіслати" at bounding box center [358, 266] width 38 height 20
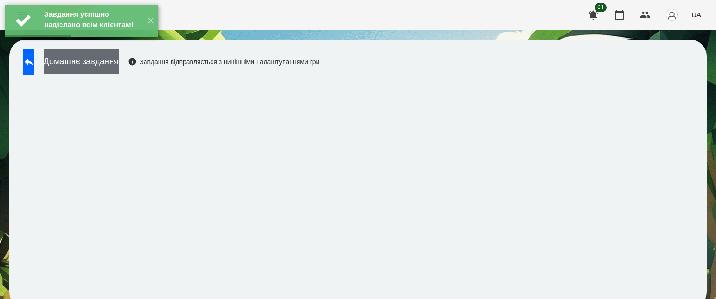
click at [118, 72] on button "Домашнє завдання" at bounding box center [81, 62] width 75 height 26
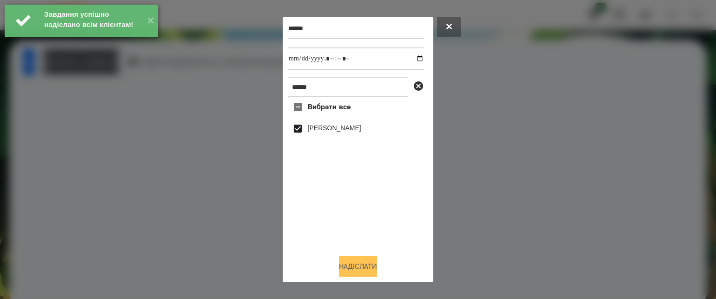
click at [352, 259] on button "Надіслати" at bounding box center [358, 266] width 38 height 20
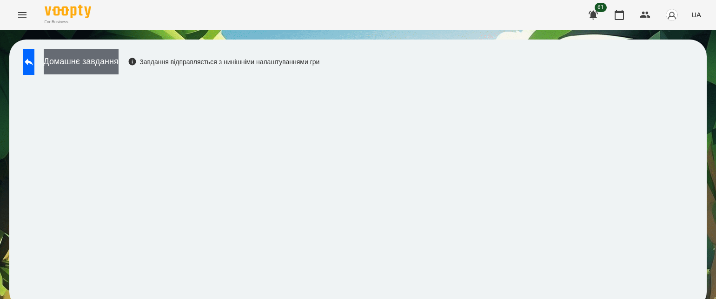
click at [118, 68] on button "Домашнє завдання" at bounding box center [81, 62] width 75 height 26
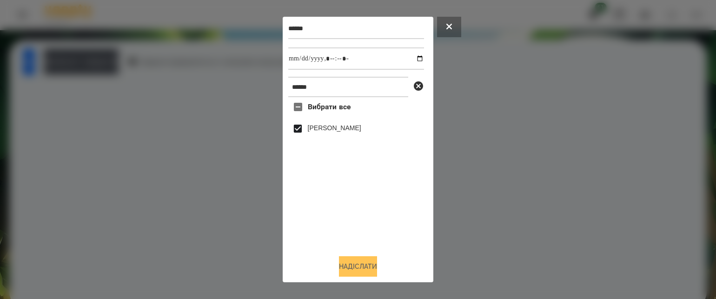
click at [363, 267] on button "Надіслати" at bounding box center [358, 266] width 38 height 20
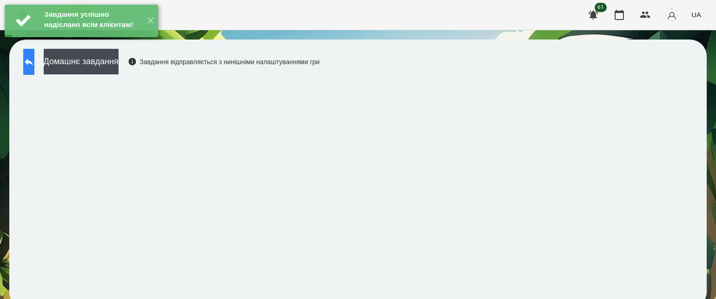
click at [32, 66] on button at bounding box center [28, 62] width 11 height 26
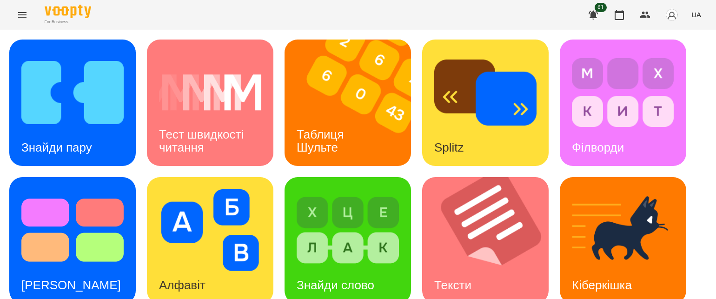
scroll to position [139, 0]
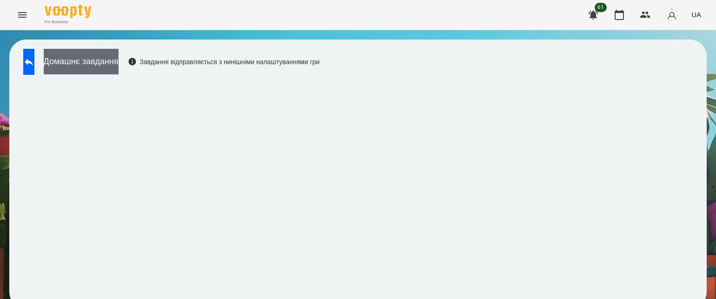
click at [118, 72] on button "Домашнє завдання" at bounding box center [81, 62] width 75 height 26
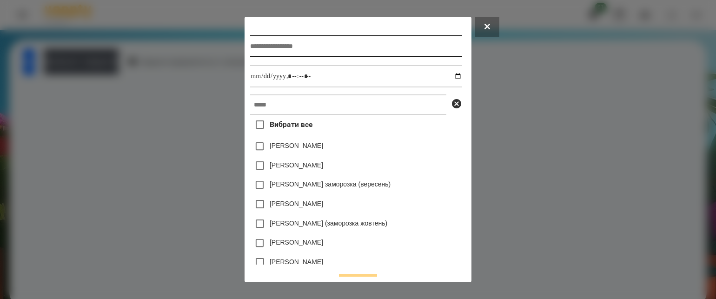
click at [413, 43] on input "text" at bounding box center [355, 45] width 211 height 21
type input "**********"
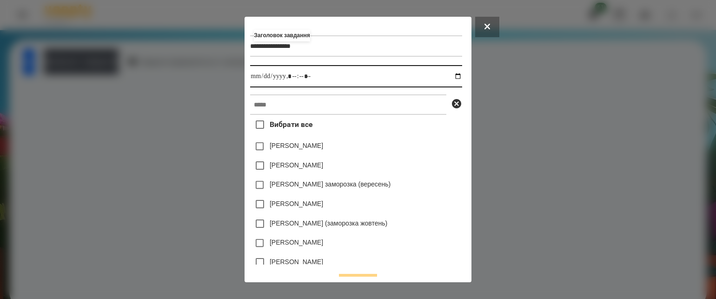
click at [458, 77] on input "datetime-local" at bounding box center [355, 76] width 211 height 22
click at [290, 80] on input "datetime-local" at bounding box center [355, 76] width 211 height 22
type input "**********"
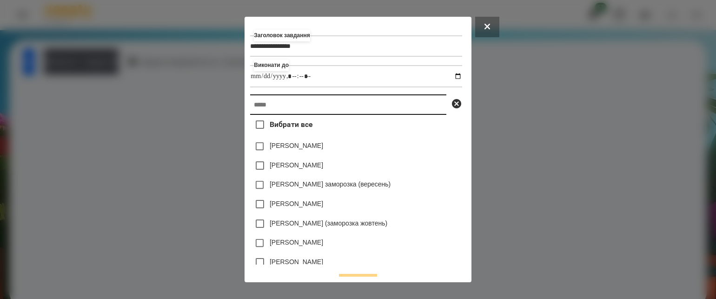
click at [319, 107] on input "text" at bounding box center [348, 104] width 196 height 20
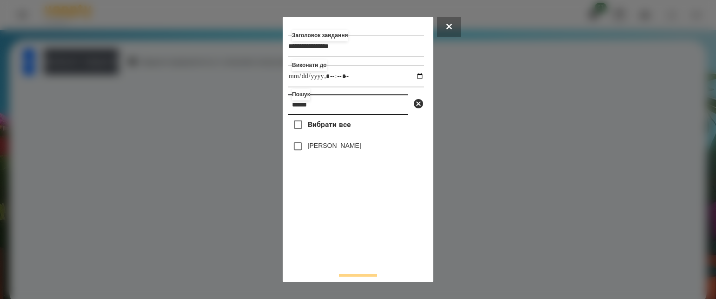
type input "******"
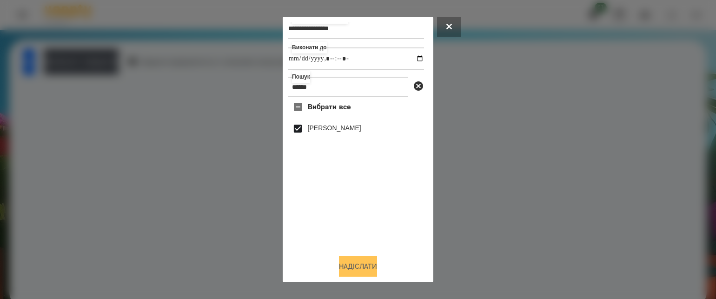
scroll to position [20, 0]
click at [351, 267] on button "Надіслати" at bounding box center [358, 266] width 38 height 20
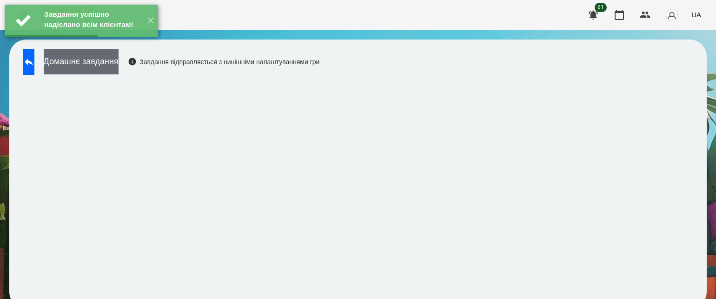
click at [118, 63] on button "Домашнє завдання" at bounding box center [81, 62] width 75 height 26
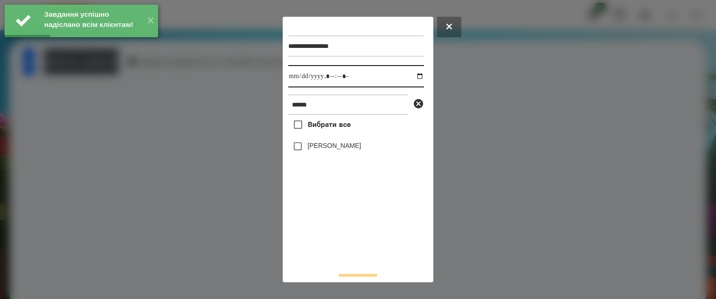
click at [412, 78] on input "datetime-local" at bounding box center [356, 76] width 136 height 22
type input "**********"
drag, startPoint x: 315, startPoint y: 233, endPoint x: 309, endPoint y: 192, distance: 41.4
click at [315, 231] on div "Вибрати все [PERSON_NAME]" at bounding box center [356, 190] width 136 height 150
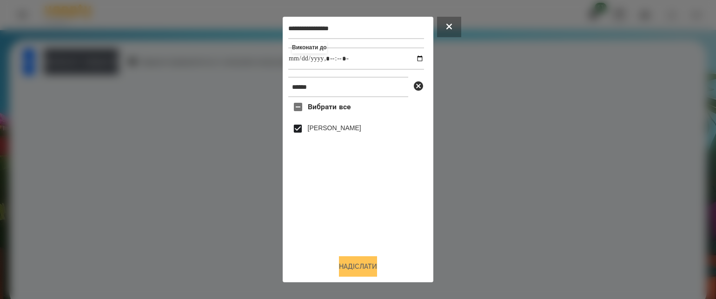
click at [362, 263] on button "Надіслати" at bounding box center [358, 266] width 38 height 20
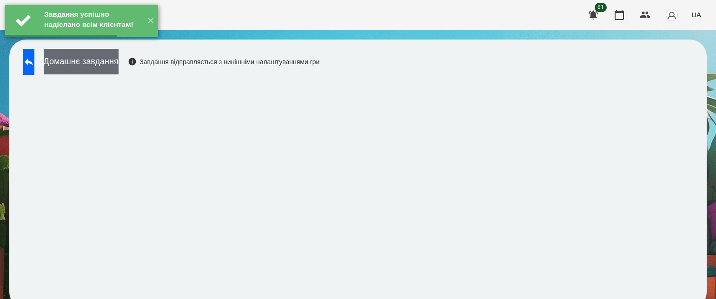
click at [118, 65] on button "Домашнє завдання" at bounding box center [81, 62] width 75 height 26
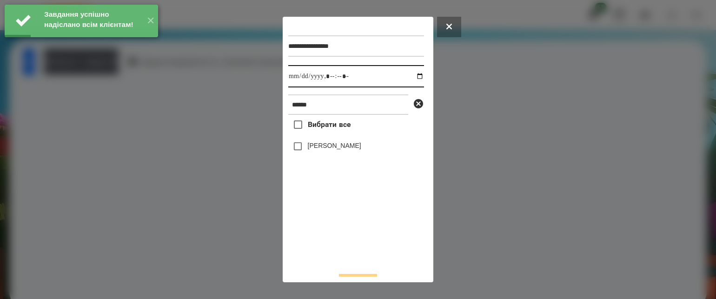
click at [410, 78] on input "datetime-local" at bounding box center [356, 76] width 136 height 22
type input "**********"
click at [321, 243] on div "Вибрати все [PERSON_NAME]" at bounding box center [356, 190] width 136 height 150
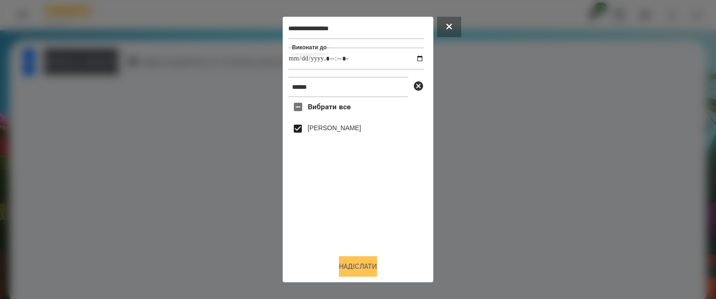
click at [358, 266] on button "Надіслати" at bounding box center [358, 266] width 38 height 20
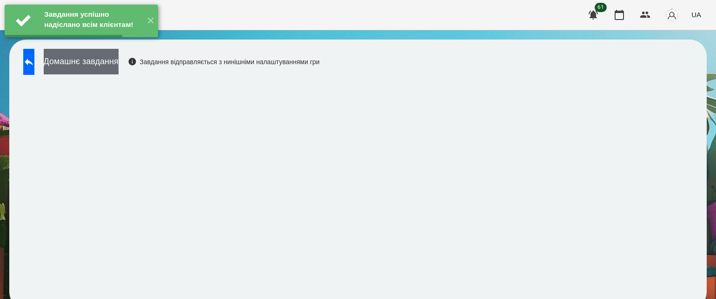
click at [118, 63] on button "Домашнє завдання" at bounding box center [81, 62] width 75 height 26
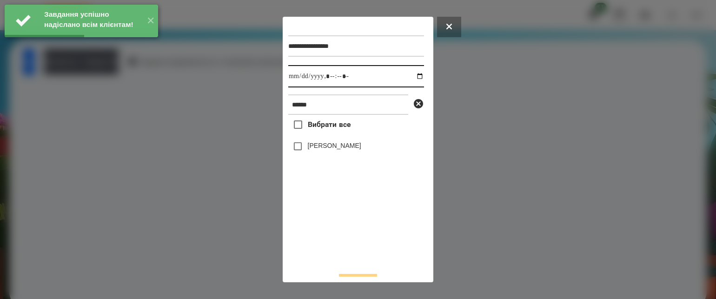
click at [410, 78] on input "datetime-local" at bounding box center [356, 76] width 136 height 22
type input "**********"
click at [319, 241] on div "Вибрати все [PERSON_NAME]" at bounding box center [356, 190] width 136 height 150
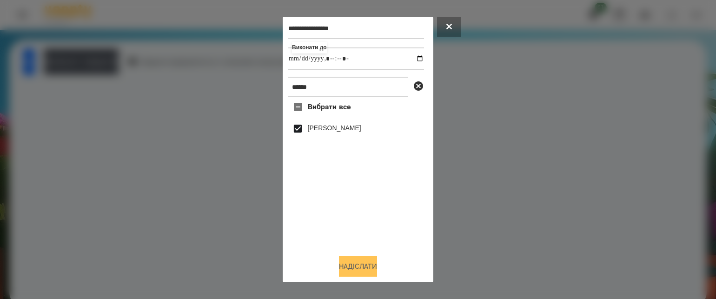
click at [341, 265] on button "Надіслати" at bounding box center [358, 266] width 38 height 20
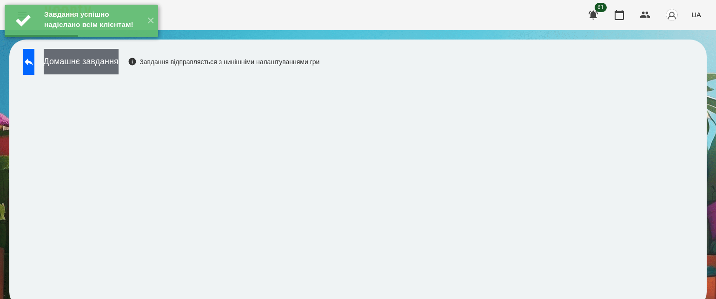
click at [118, 61] on button "Домашнє завдання" at bounding box center [81, 62] width 75 height 26
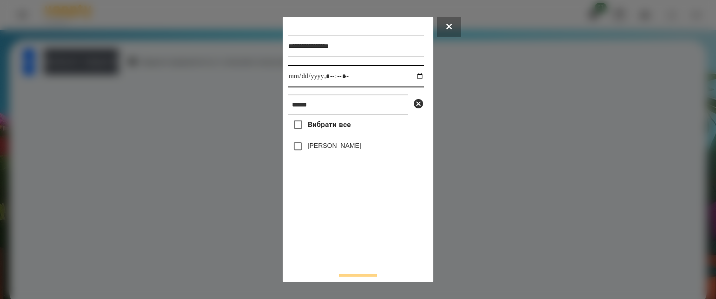
click at [411, 76] on input "datetime-local" at bounding box center [356, 76] width 136 height 22
type input "**********"
click at [332, 234] on div "Вибрати все [PERSON_NAME]" at bounding box center [356, 190] width 136 height 150
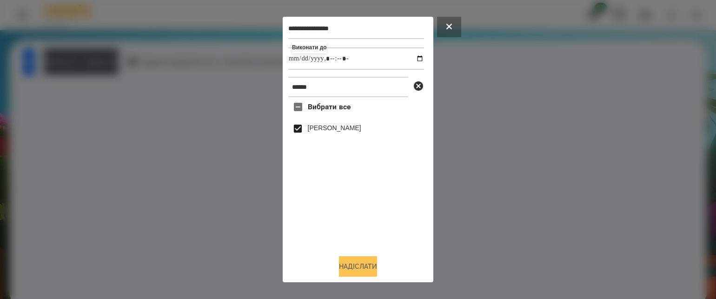
click at [370, 264] on button "Надіслати" at bounding box center [358, 266] width 38 height 20
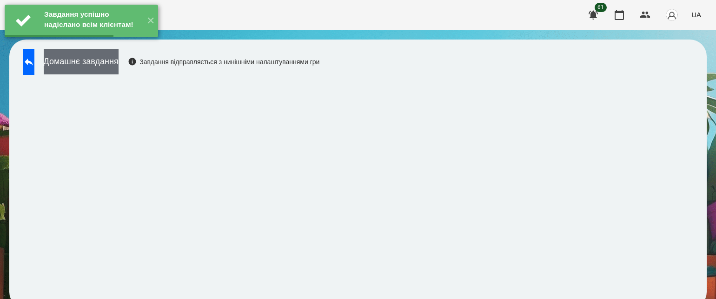
click at [115, 66] on button "Домашнє завдання" at bounding box center [81, 62] width 75 height 26
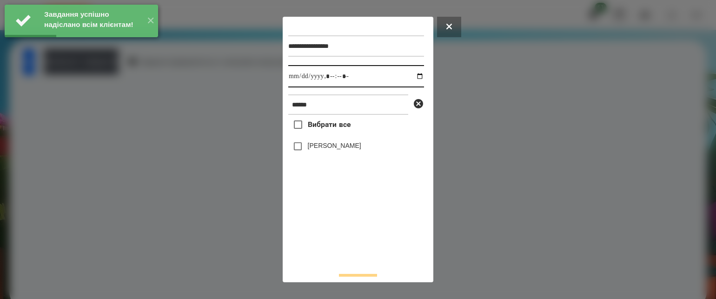
click at [410, 75] on input "datetime-local" at bounding box center [356, 76] width 136 height 22
type input "**********"
click at [359, 232] on div "Вибрати все [PERSON_NAME]" at bounding box center [356, 190] width 136 height 150
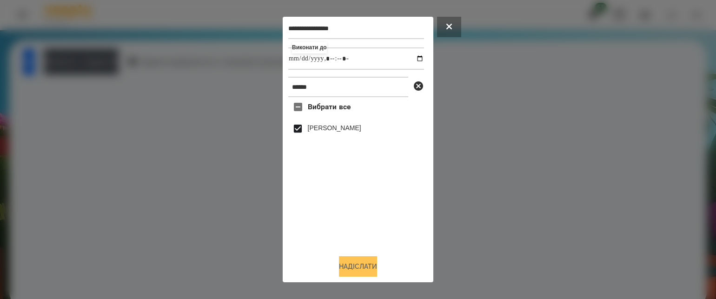
click at [356, 263] on button "Надіслати" at bounding box center [358, 266] width 38 height 20
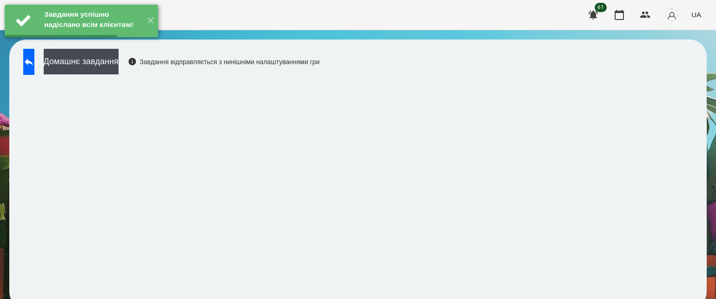
click at [118, 66] on button "Домашнє завдання" at bounding box center [81, 62] width 75 height 26
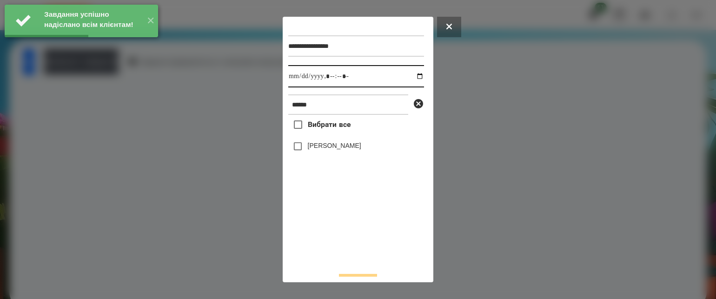
click at [411, 76] on input "datetime-local" at bounding box center [356, 76] width 136 height 22
type input "**********"
click at [366, 258] on div "Вибрати все [PERSON_NAME]" at bounding box center [356, 190] width 136 height 150
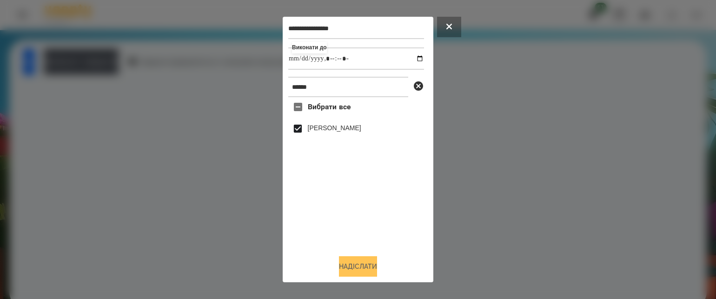
click at [348, 263] on button "Надіслати" at bounding box center [358, 266] width 38 height 20
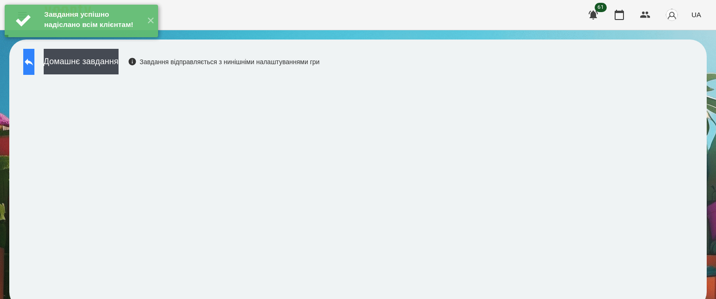
click at [34, 69] on button at bounding box center [28, 62] width 11 height 26
